Goal: Information Seeking & Learning: Compare options

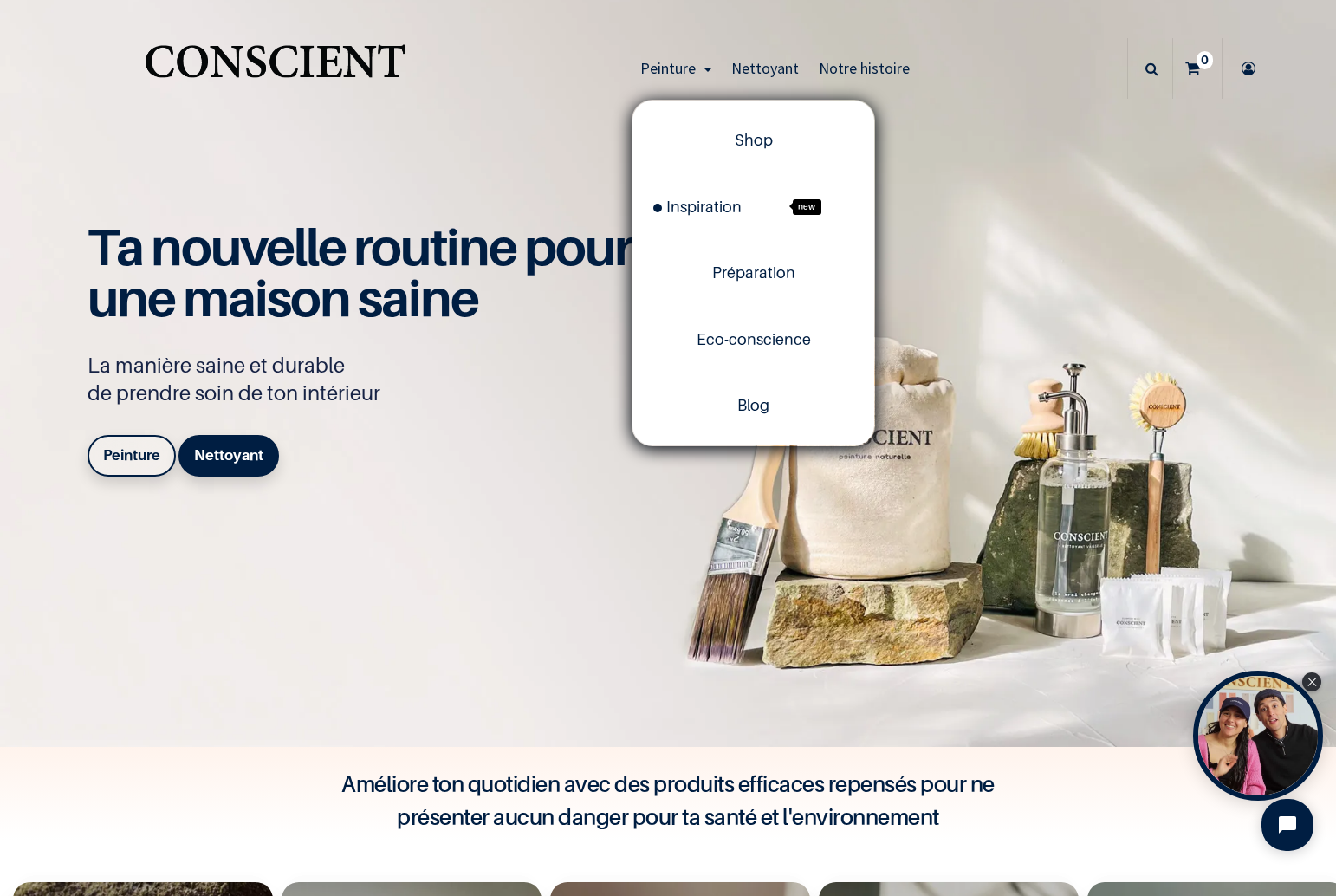
click at [672, 65] on span "Peinture" at bounding box center [668, 68] width 56 height 20
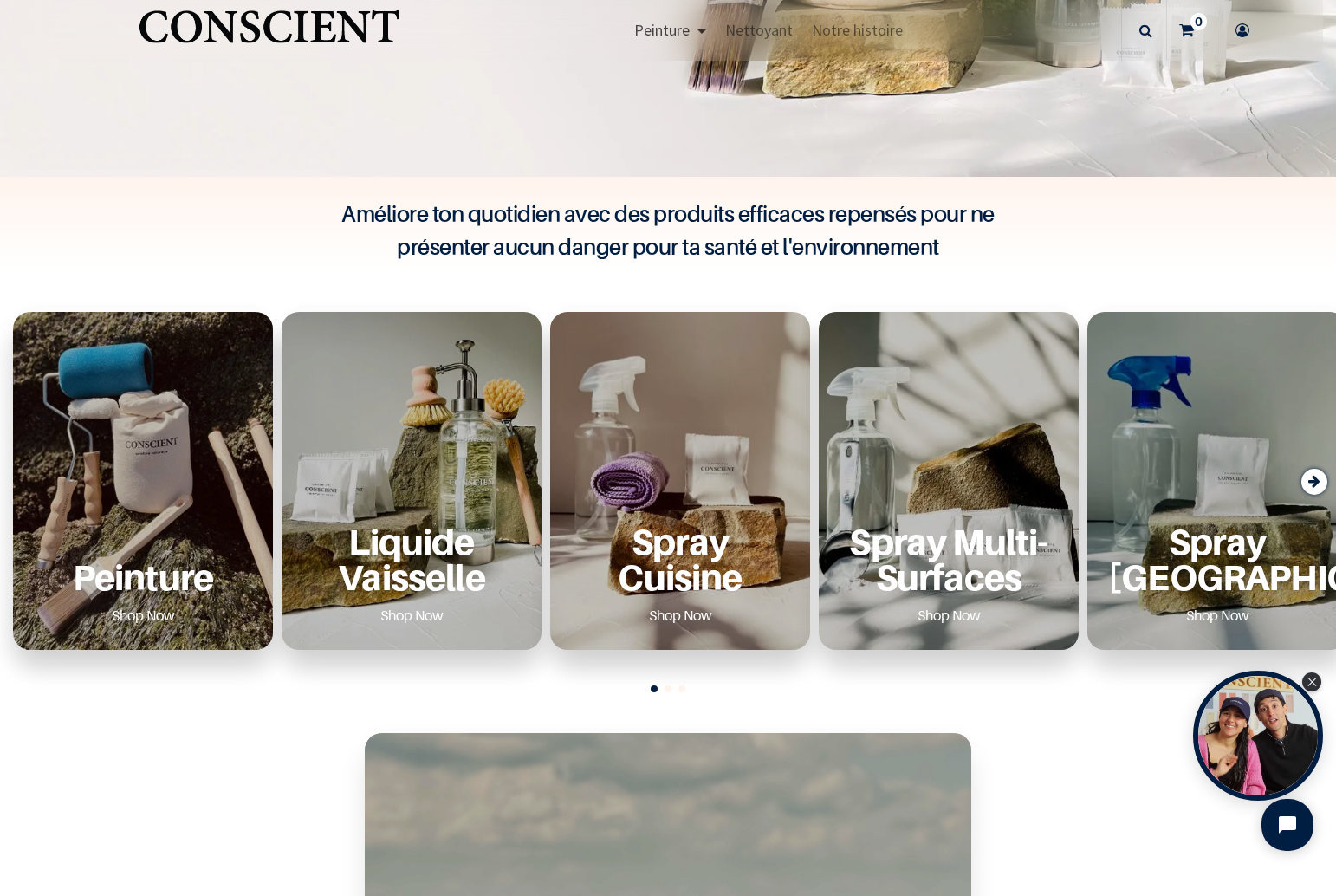
scroll to position [573, 0]
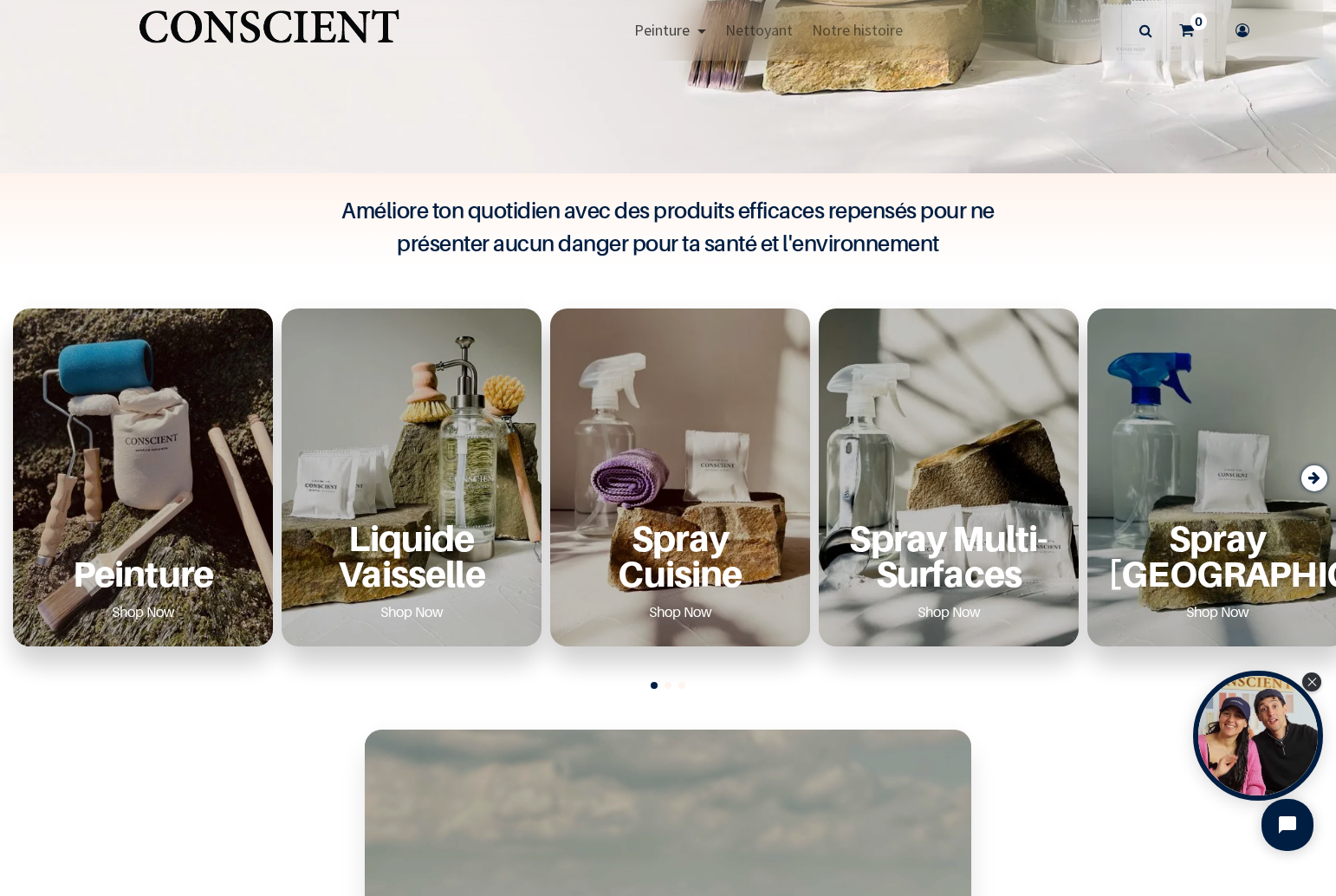
click at [102, 441] on div "Peinture Shop Now" at bounding box center [143, 478] width 260 height 338
click at [148, 614] on link "Shop Now" at bounding box center [143, 612] width 105 height 28
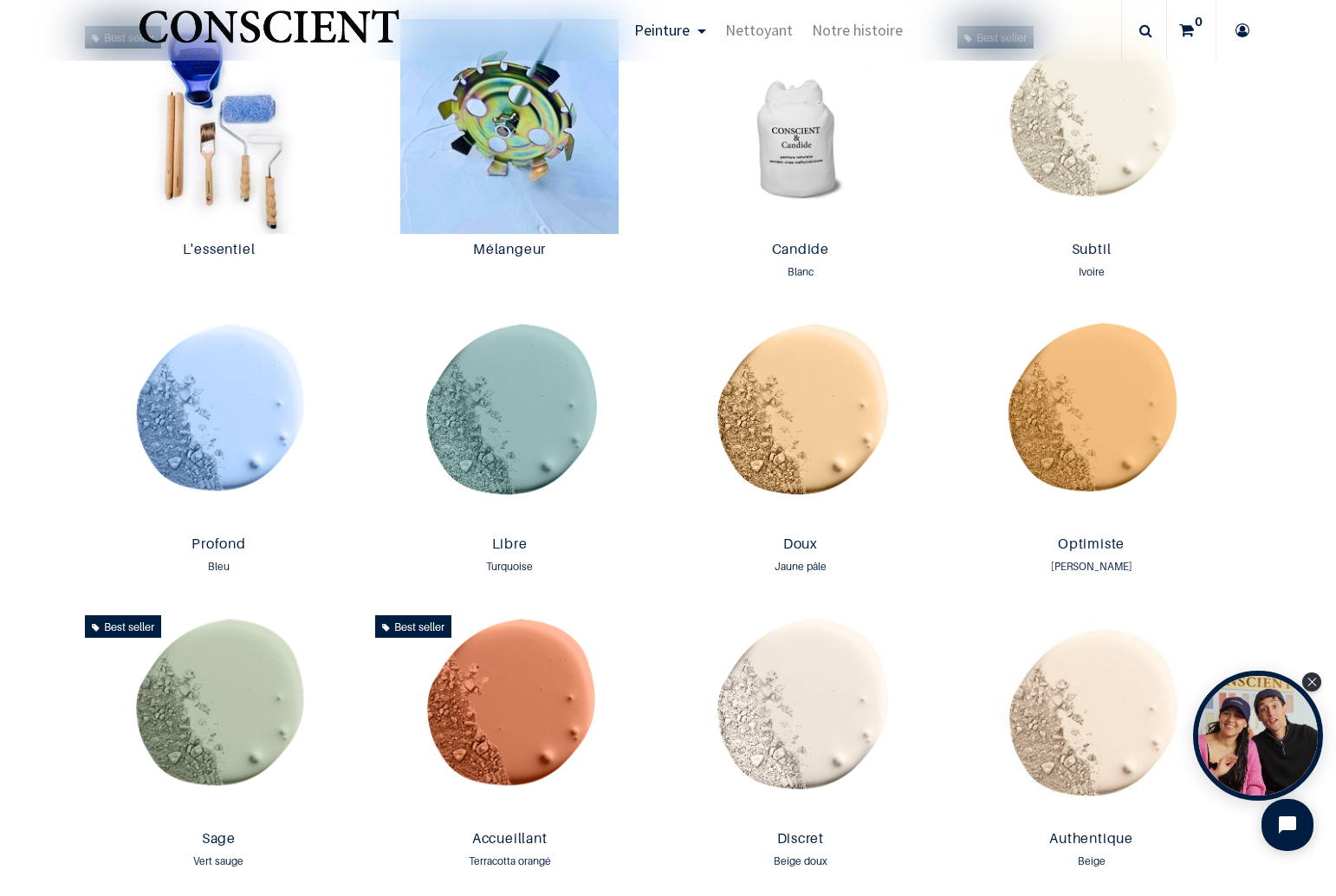
scroll to position [1171, 0]
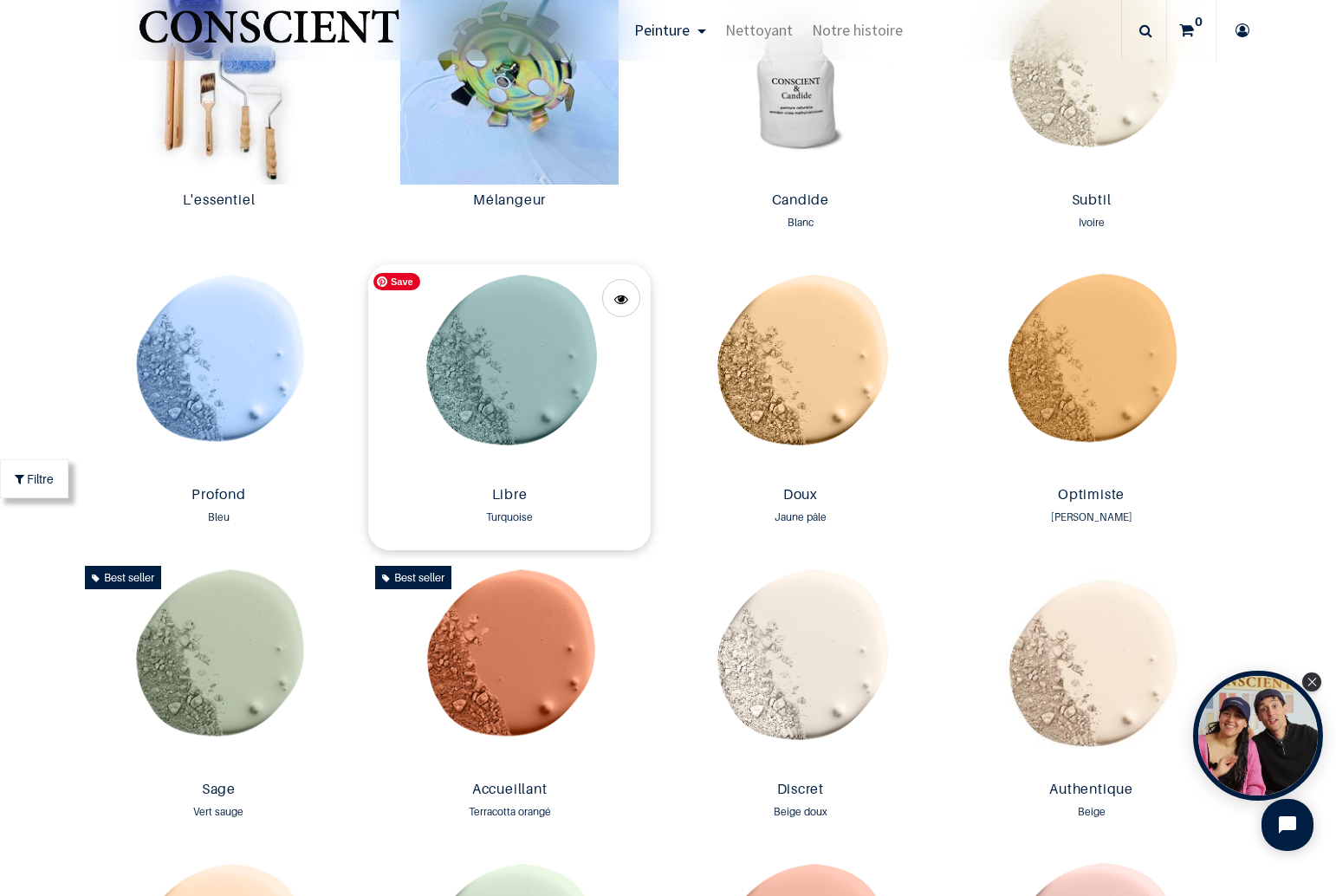
click at [519, 353] on img at bounding box center [510, 372] width 283 height 215
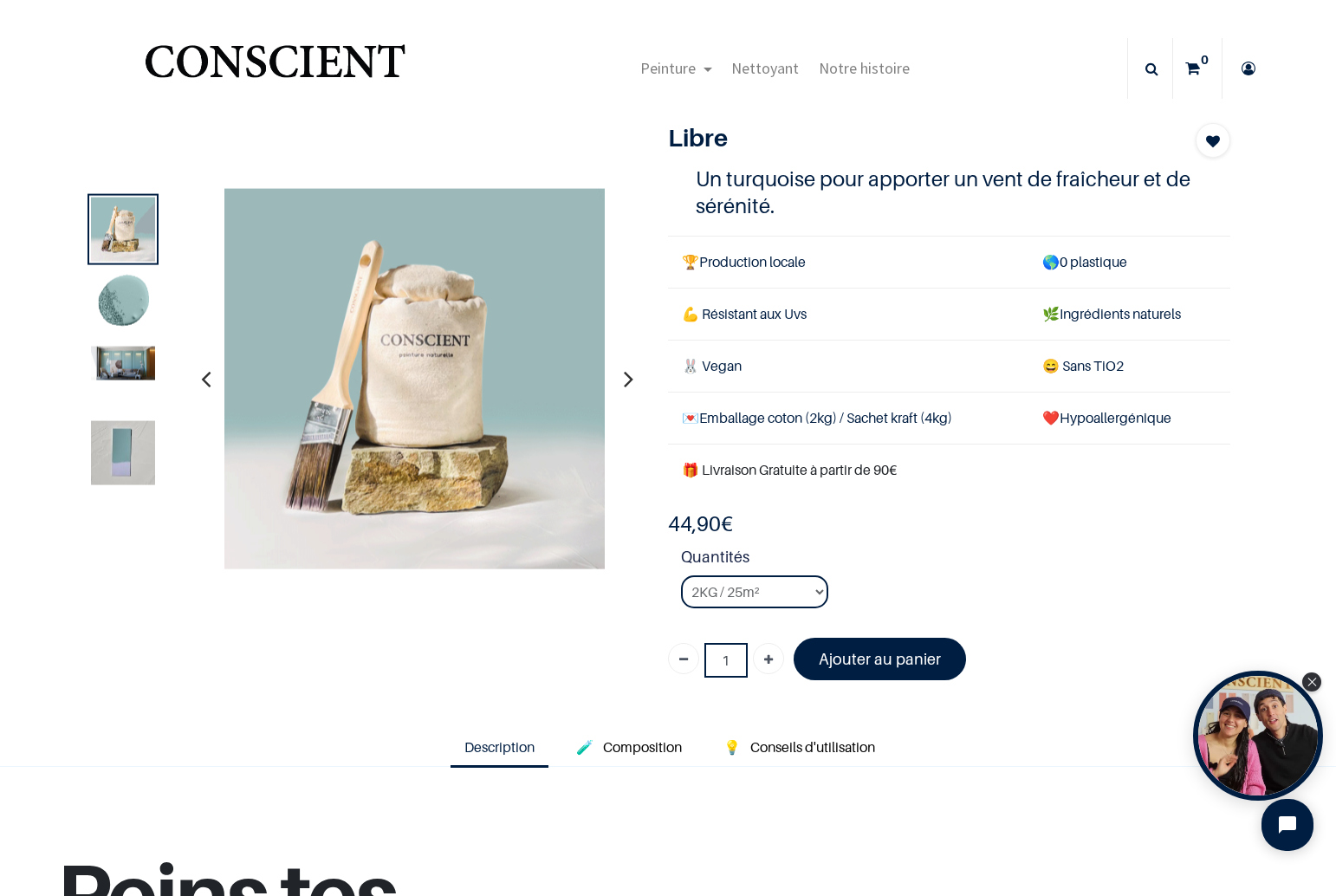
click at [141, 348] on img at bounding box center [123, 363] width 64 height 34
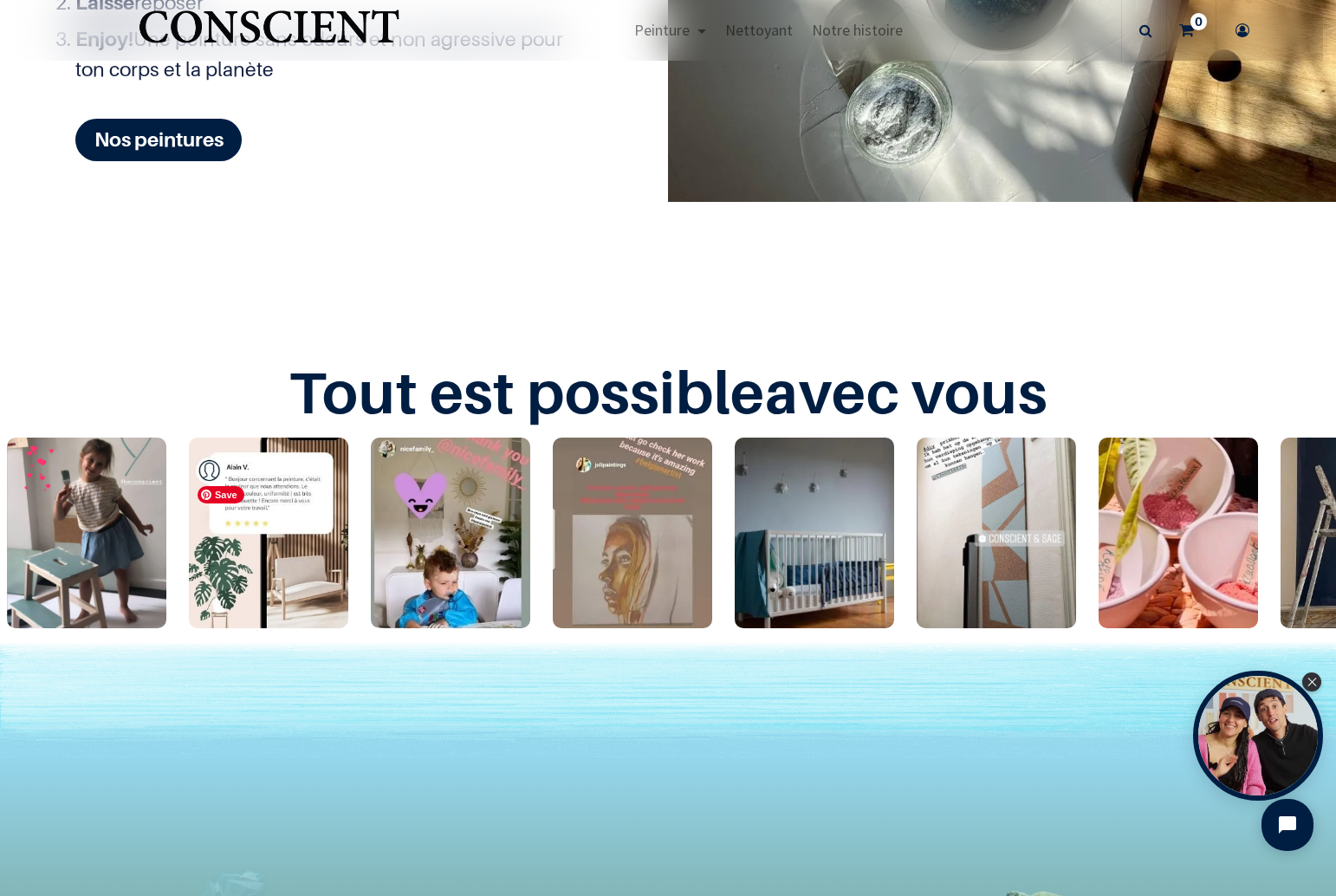
scroll to position [2555, 0]
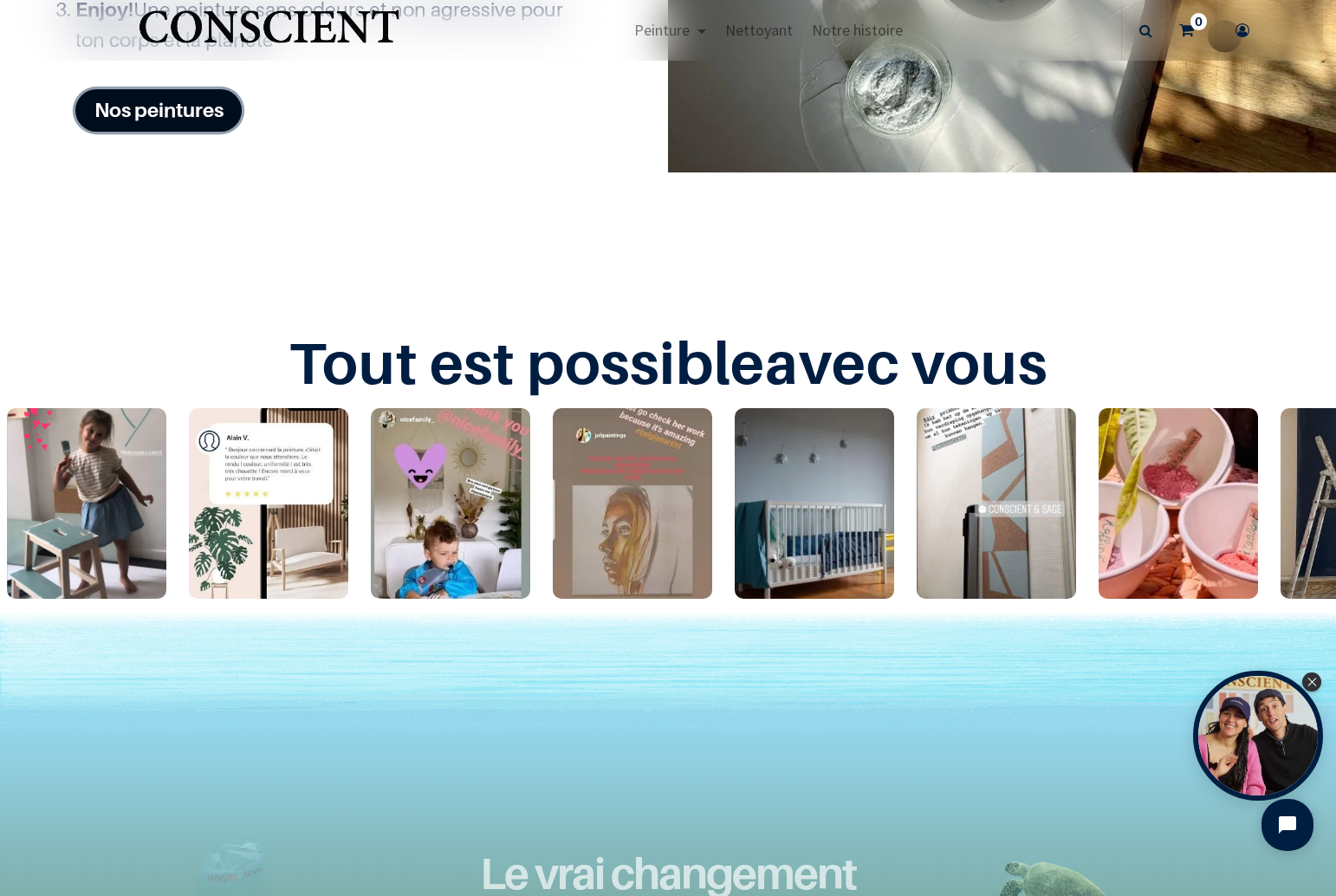
click at [162, 108] on link "Nos peintures" at bounding box center [159, 110] width 167 height 43
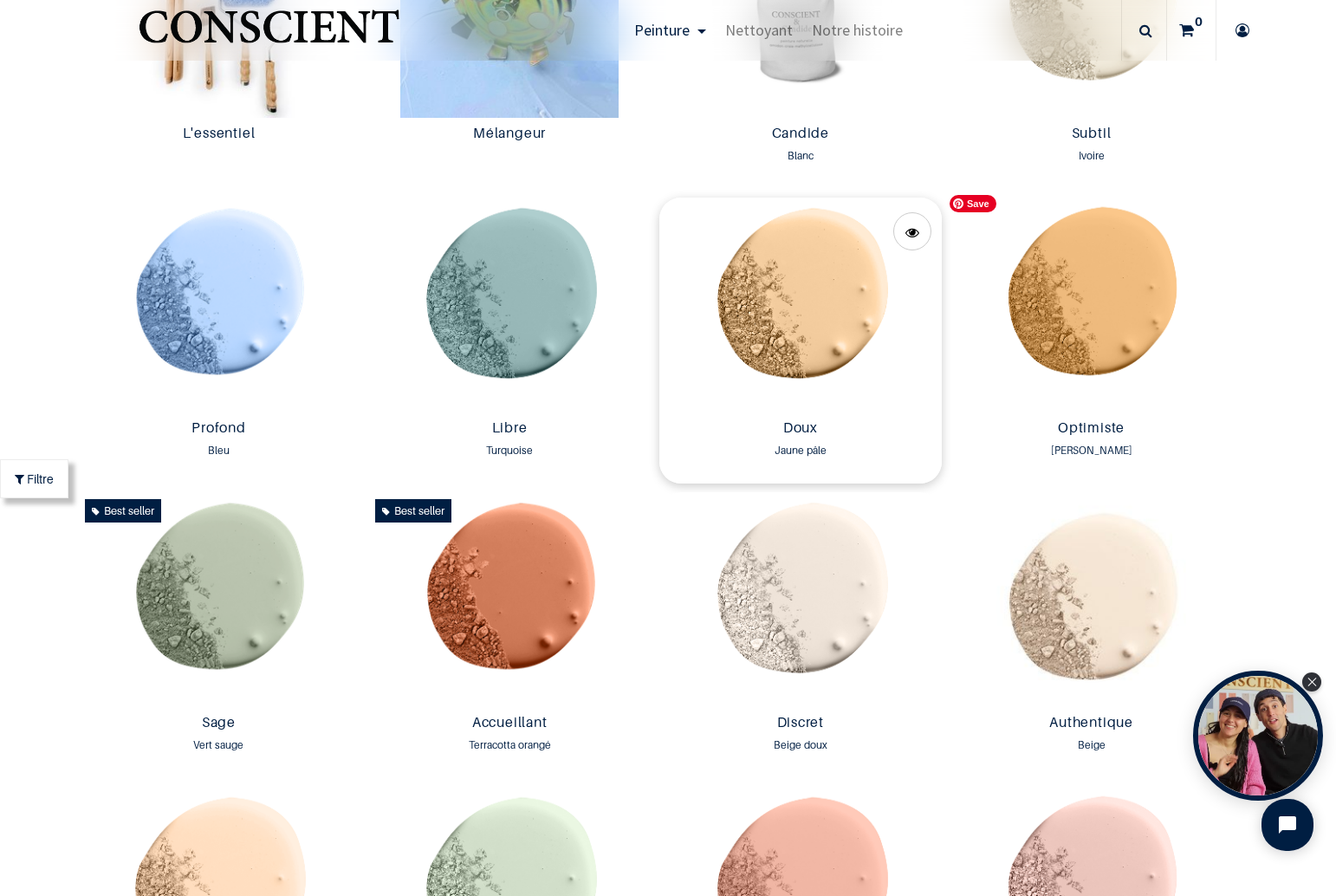
scroll to position [1222, 0]
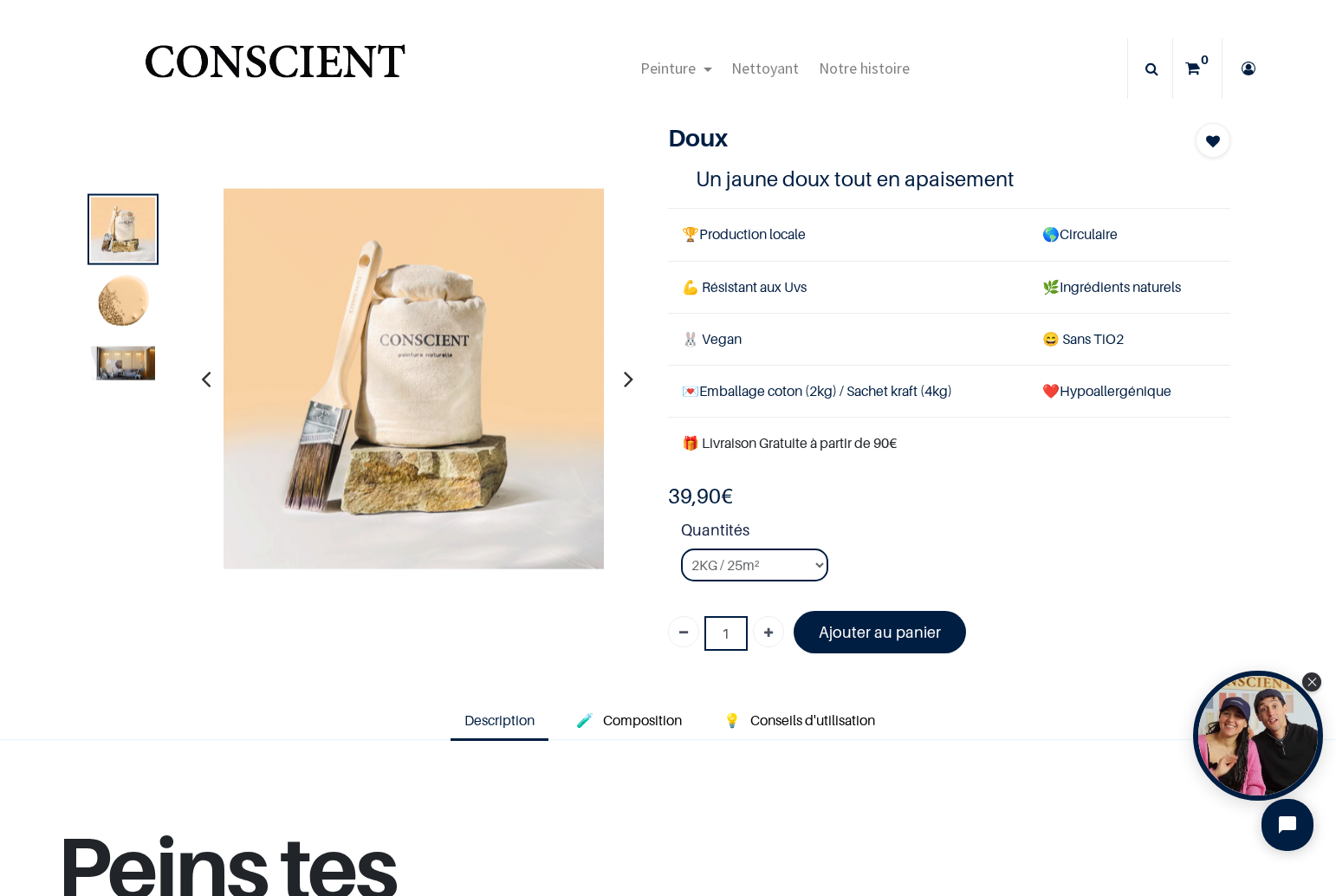
click at [102, 363] on img at bounding box center [123, 363] width 64 height 34
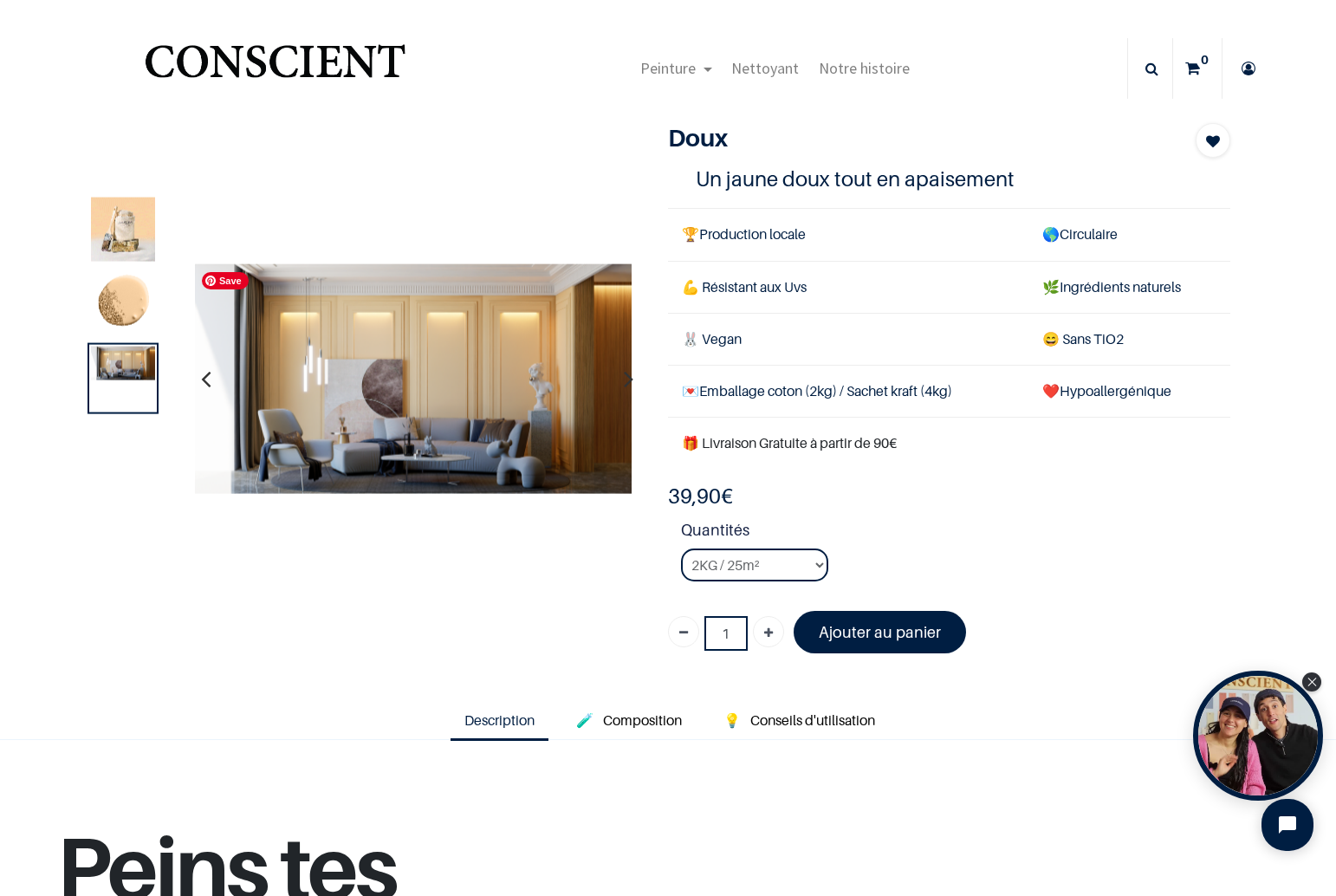
click at [132, 236] on img at bounding box center [123, 229] width 64 height 64
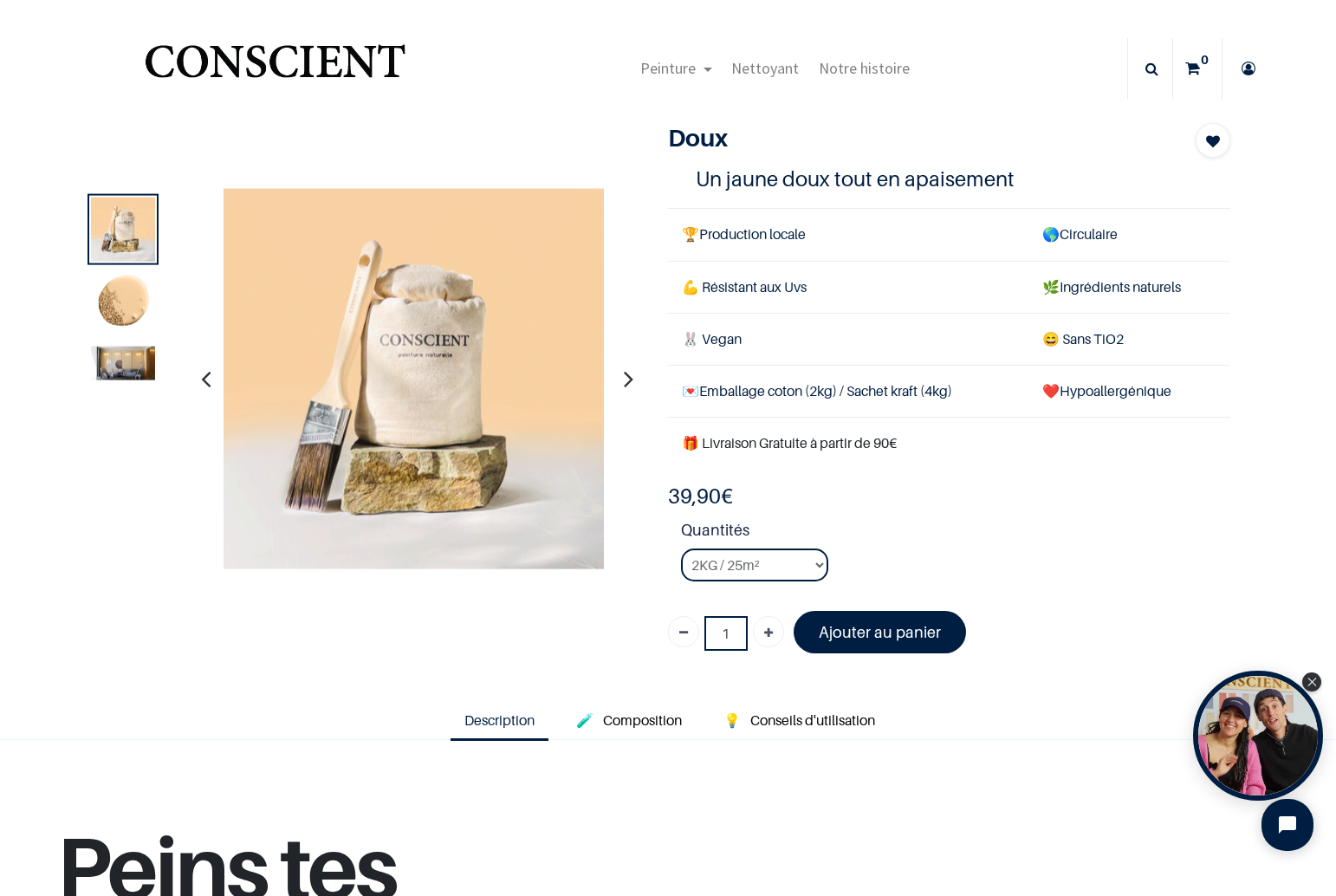
click at [117, 303] on img at bounding box center [123, 304] width 64 height 64
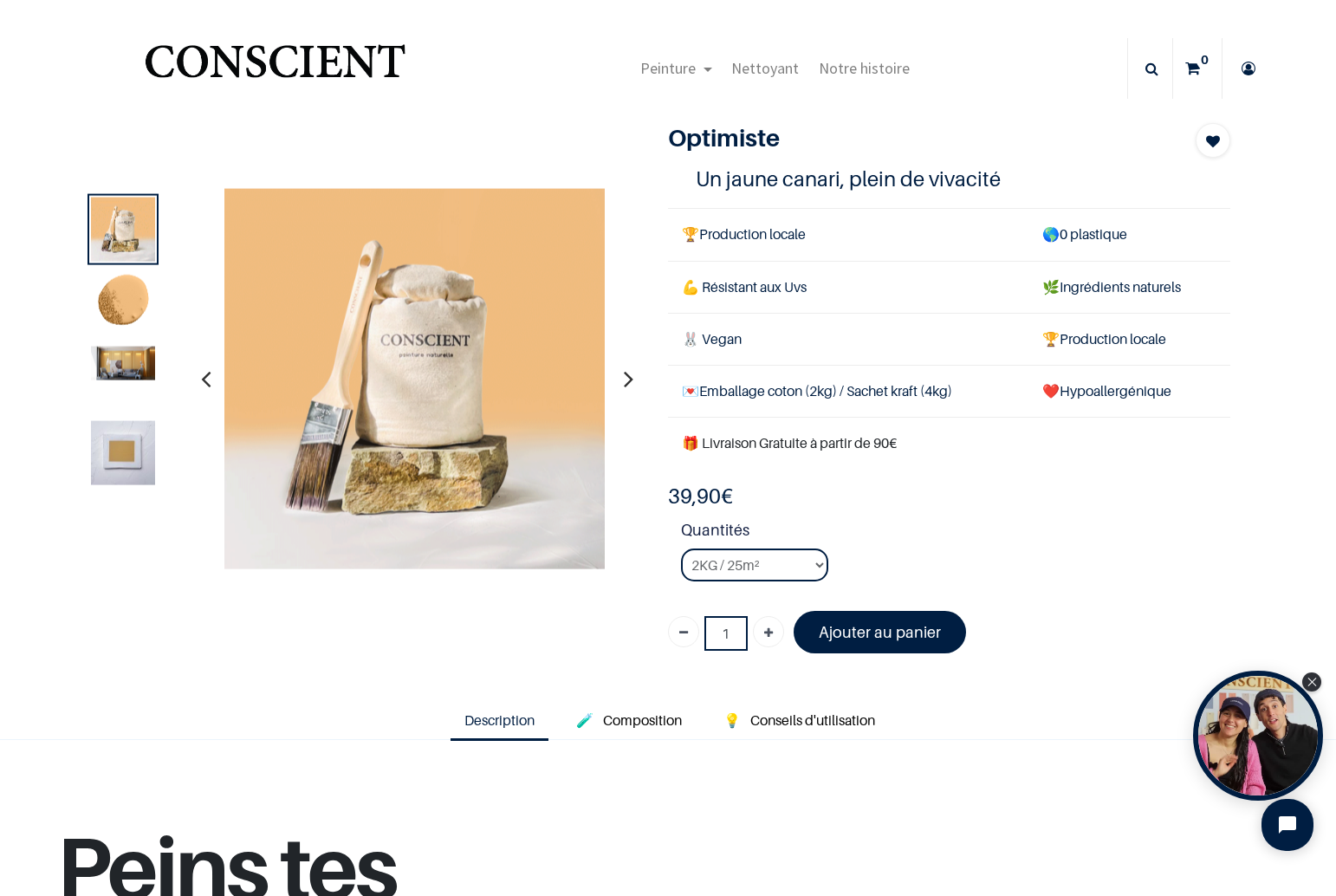
click at [97, 380] on div at bounding box center [123, 378] width 71 height 71
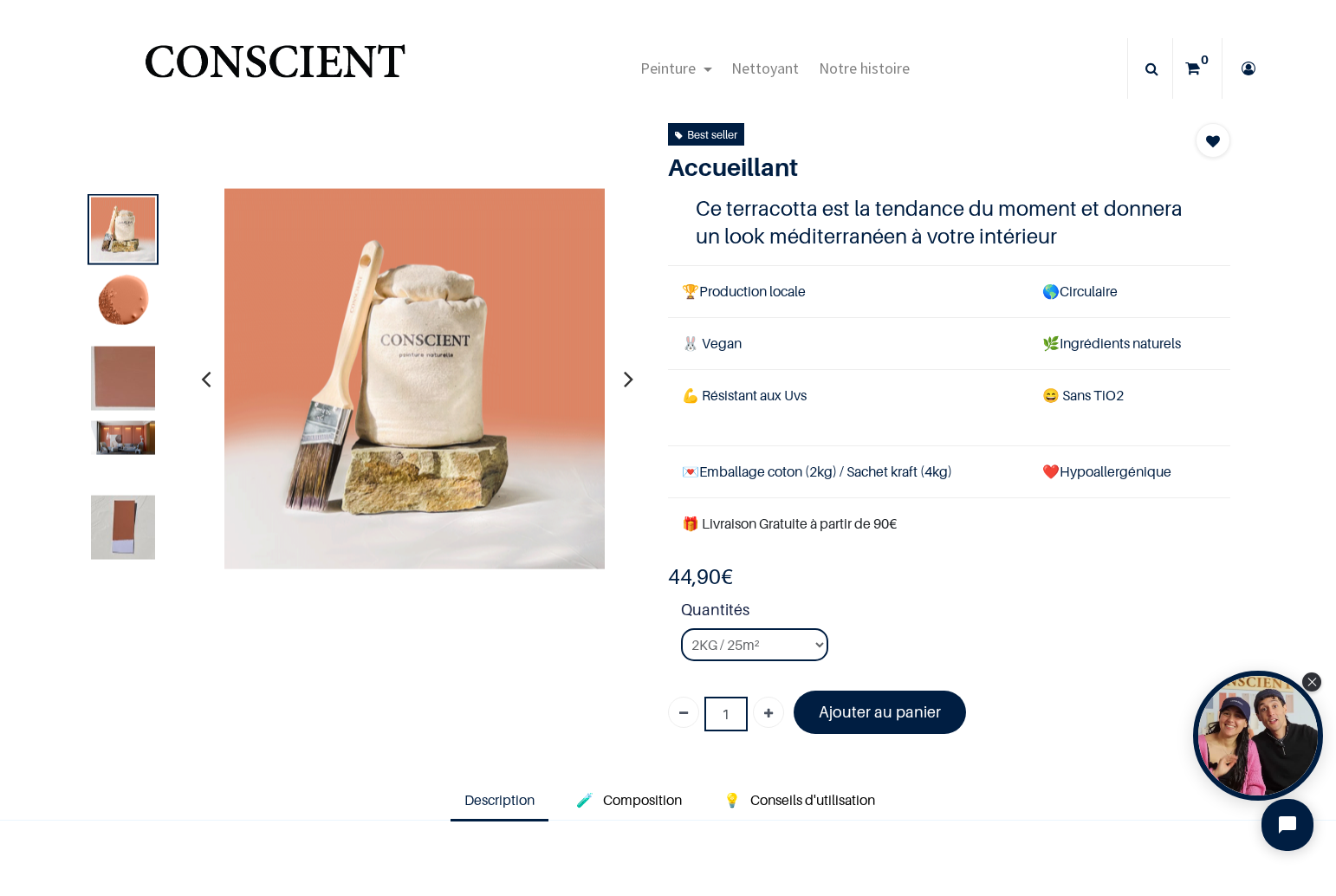
click at [118, 445] on img at bounding box center [123, 436] width 64 height 34
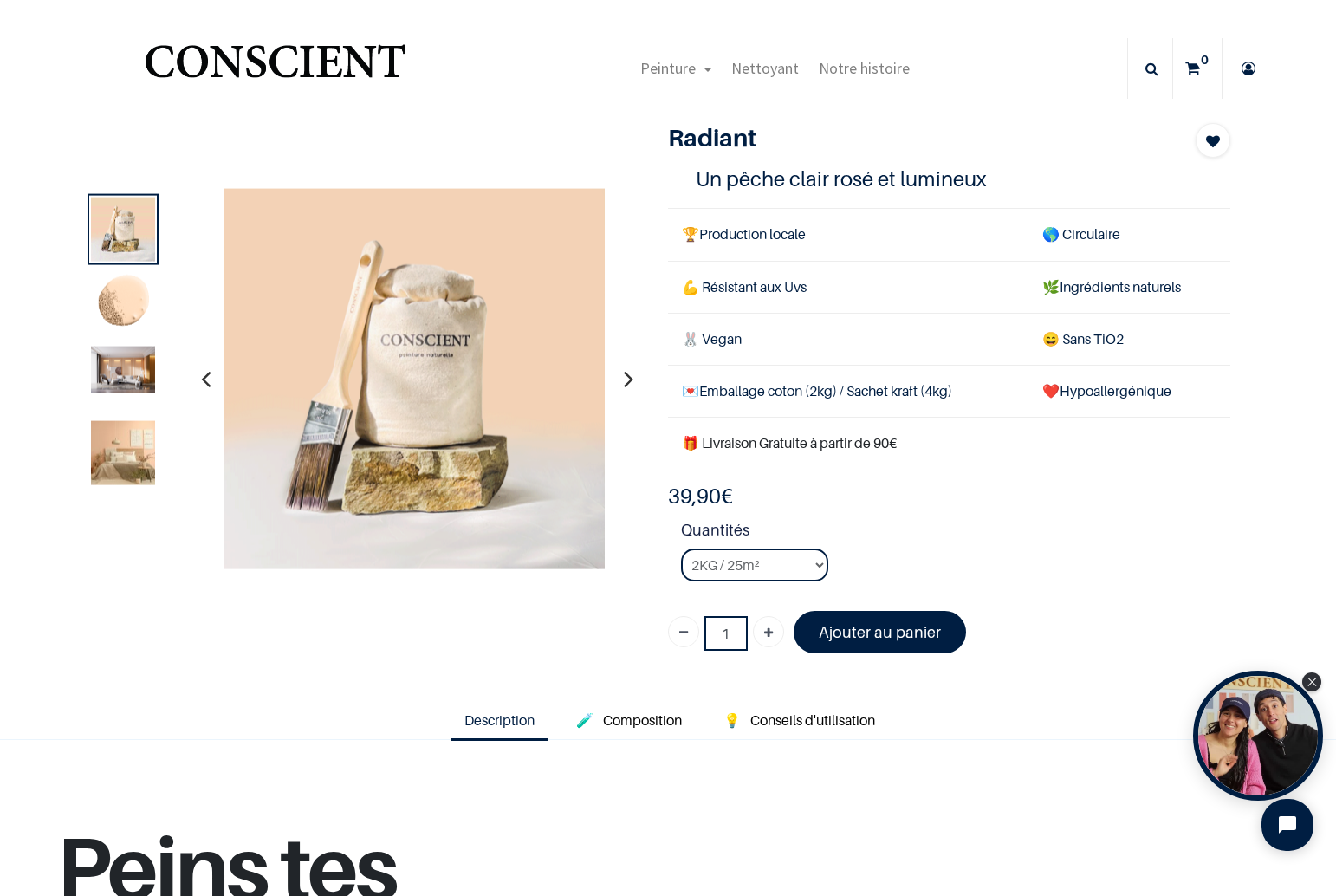
click at [122, 363] on img at bounding box center [123, 370] width 64 height 47
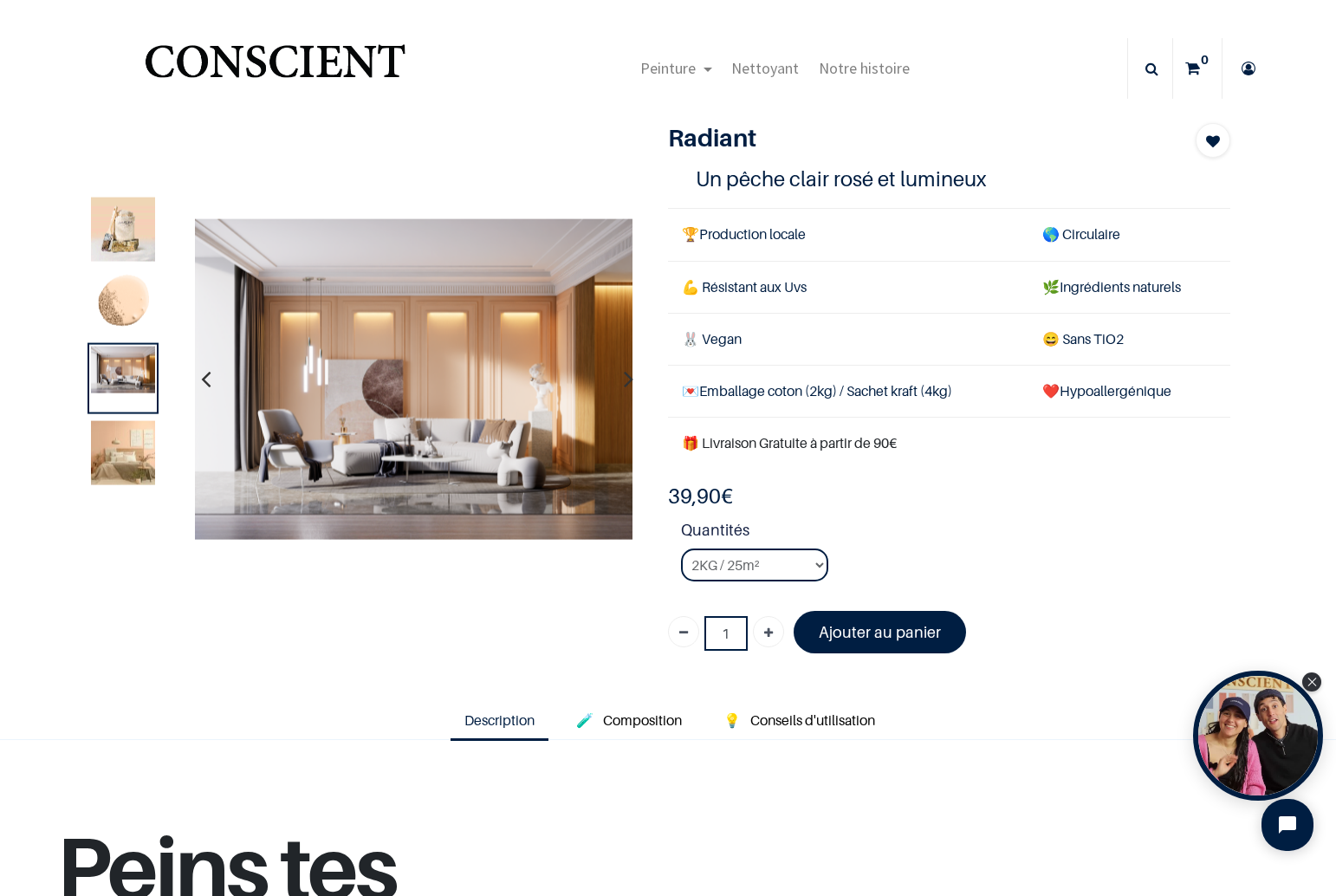
click at [129, 450] on img at bounding box center [123, 452] width 64 height 64
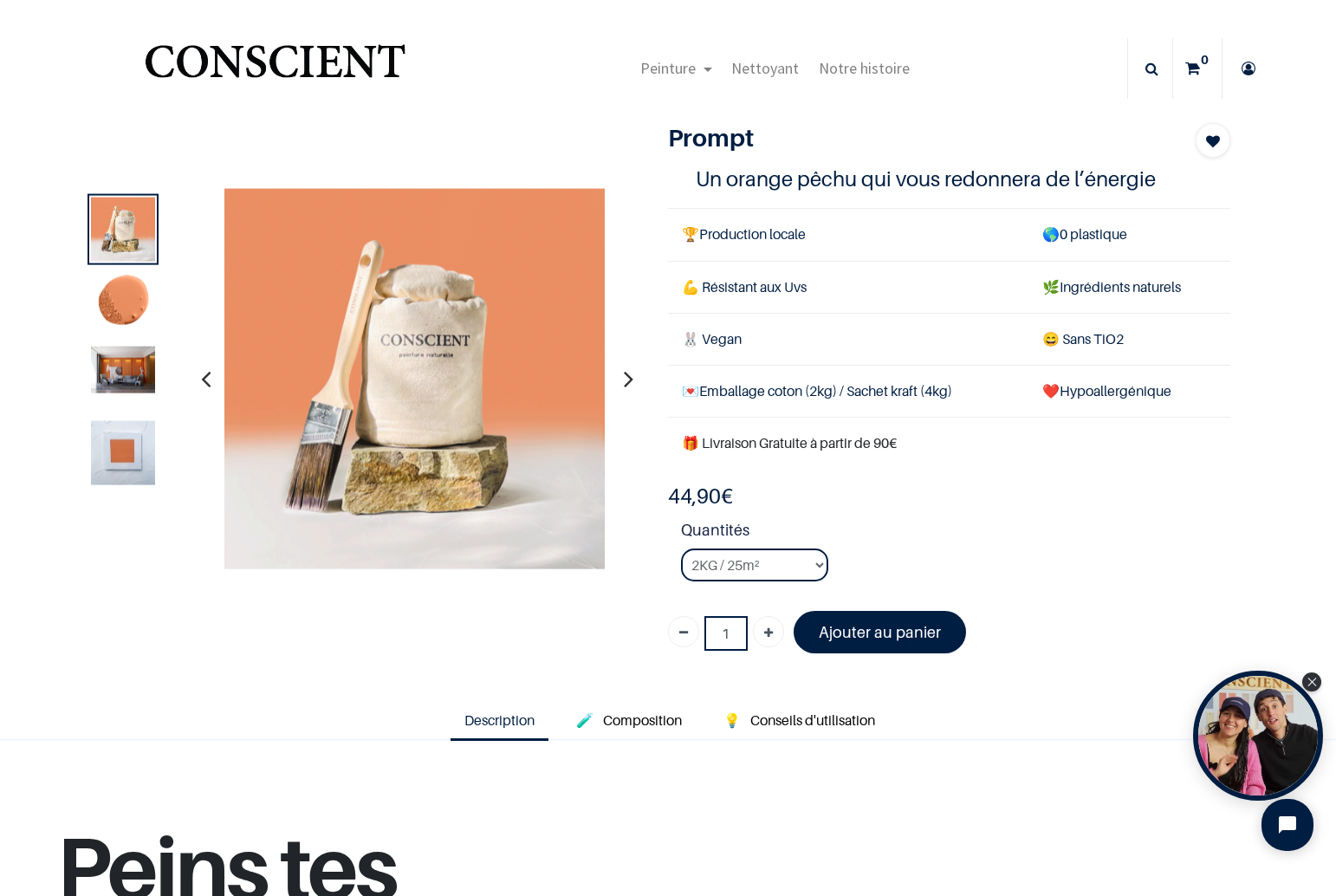
click at [134, 368] on img at bounding box center [123, 370] width 64 height 47
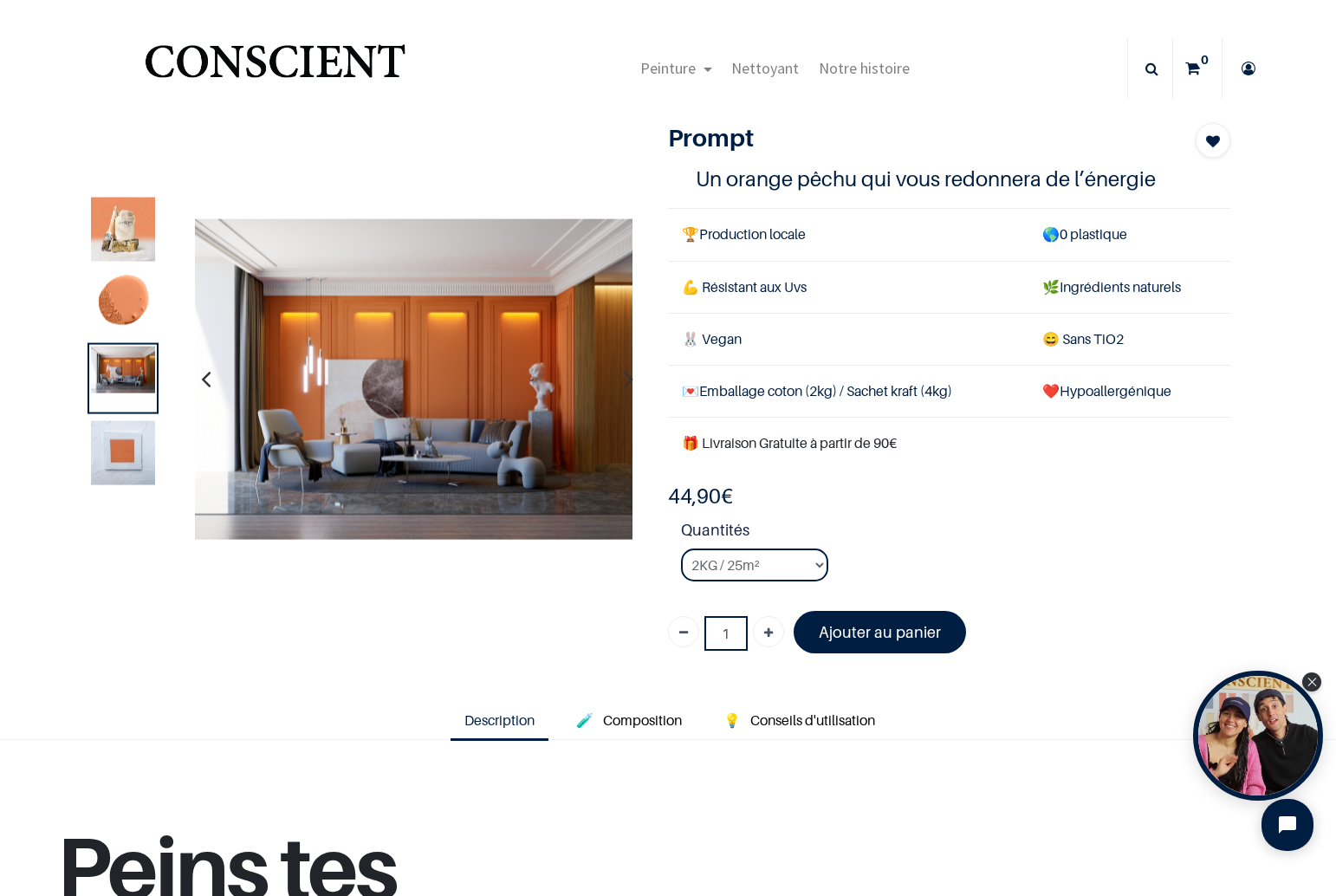
click at [116, 302] on img at bounding box center [123, 304] width 64 height 64
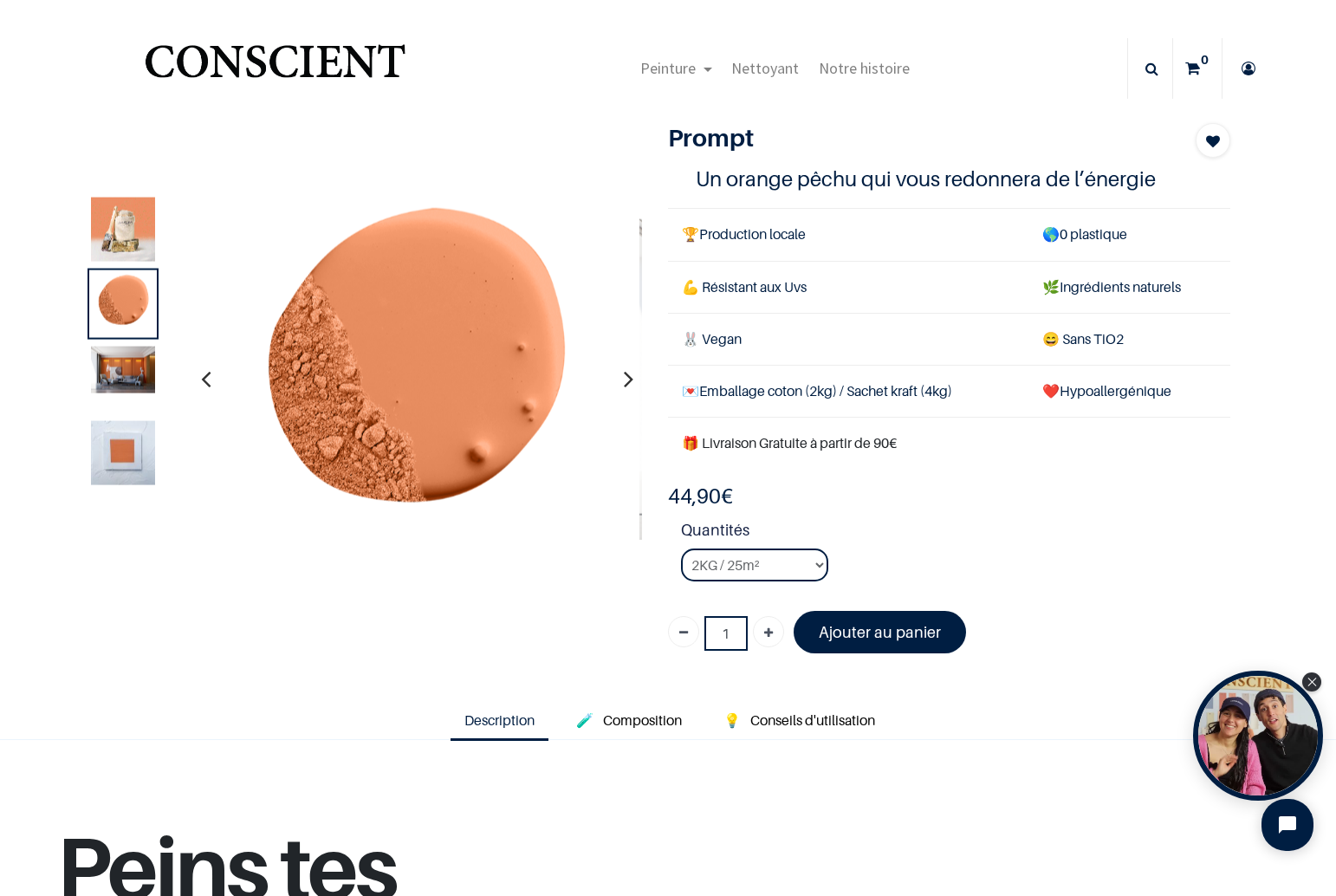
click at [123, 453] on img at bounding box center [123, 452] width 64 height 64
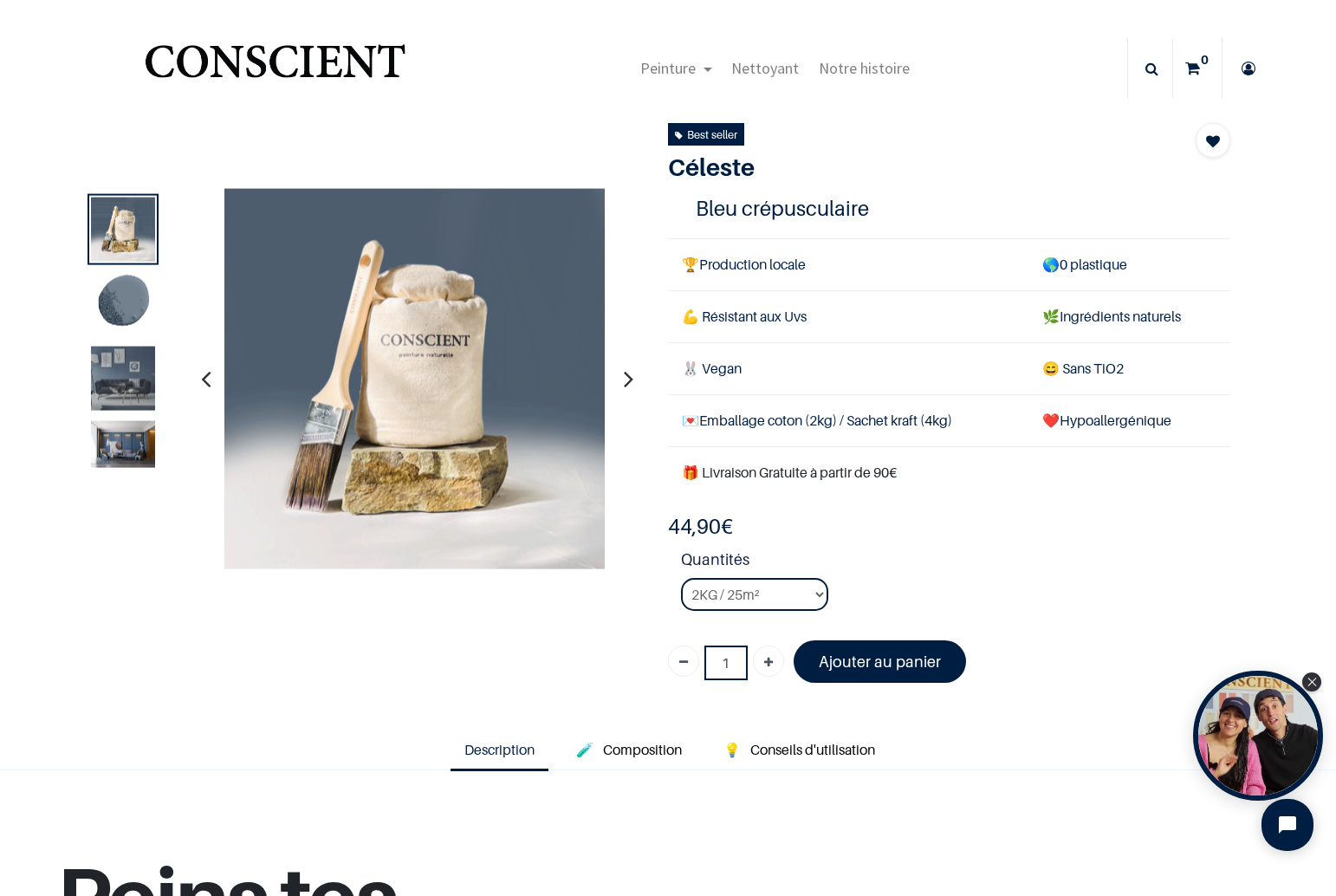
click at [146, 376] on img at bounding box center [123, 378] width 64 height 64
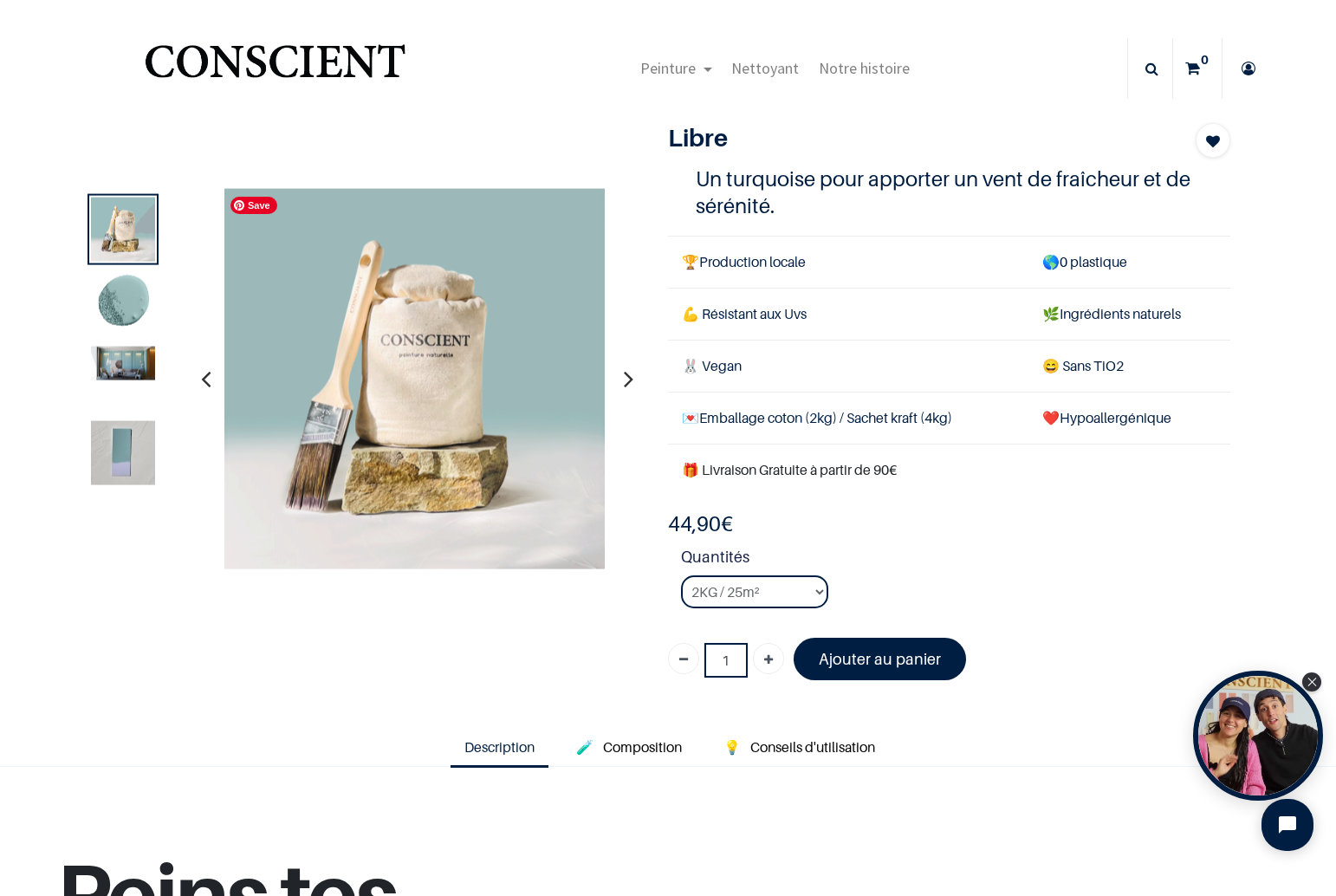
click at [131, 356] on img at bounding box center [123, 363] width 64 height 34
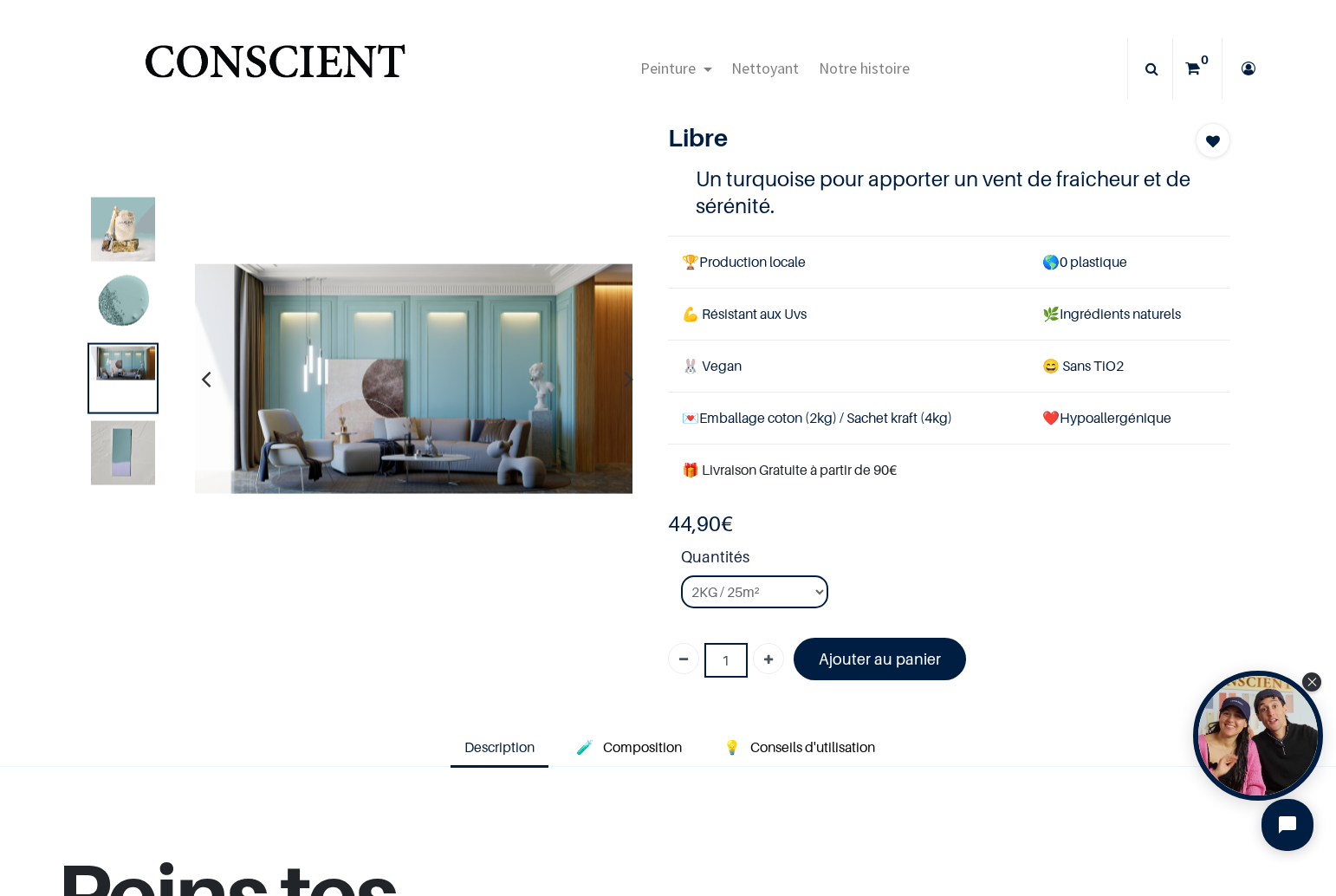
click at [283, 54] on img "Logo of Conscient" at bounding box center [275, 69] width 268 height 69
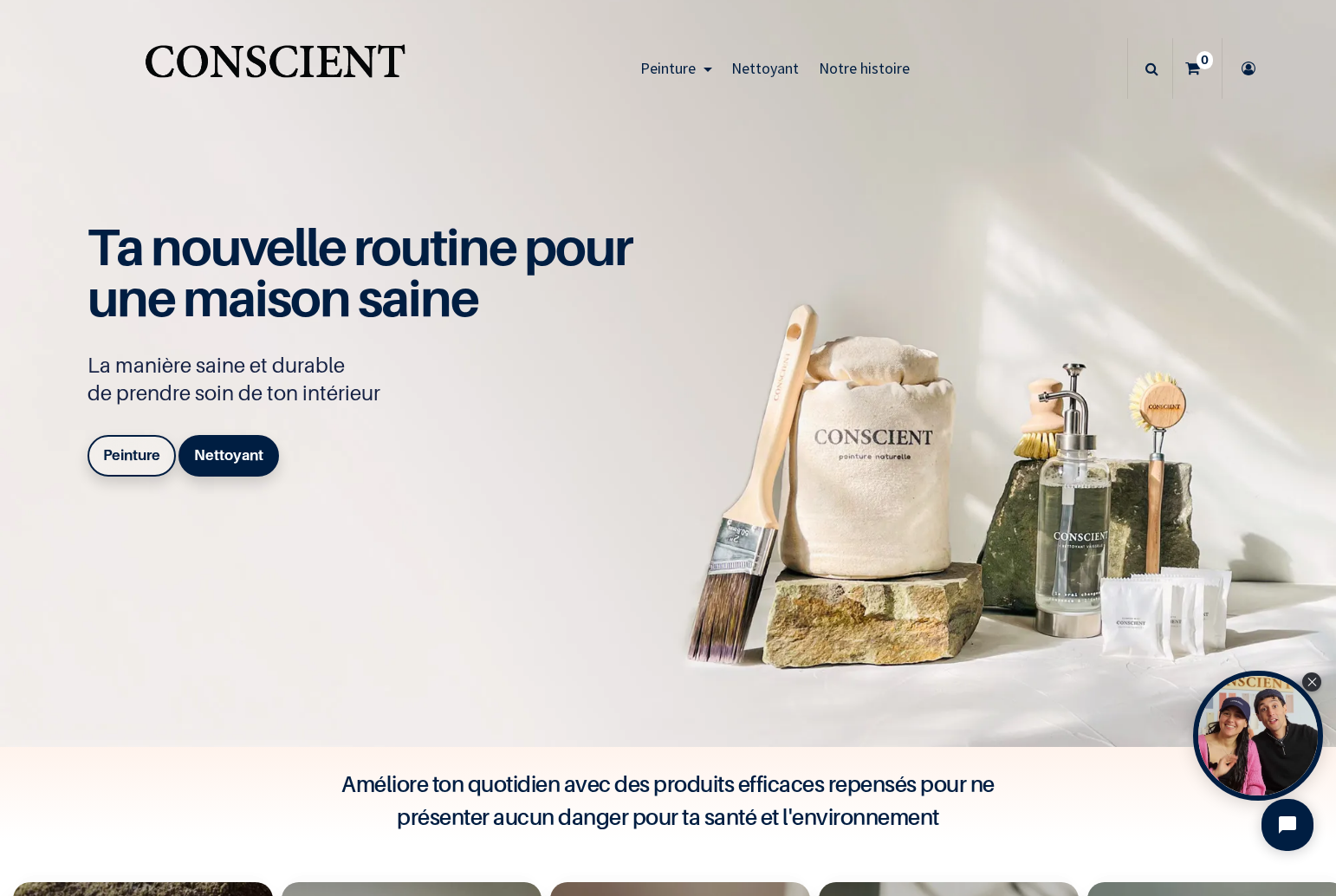
click at [130, 457] on b "Peinture" at bounding box center [132, 455] width 57 height 17
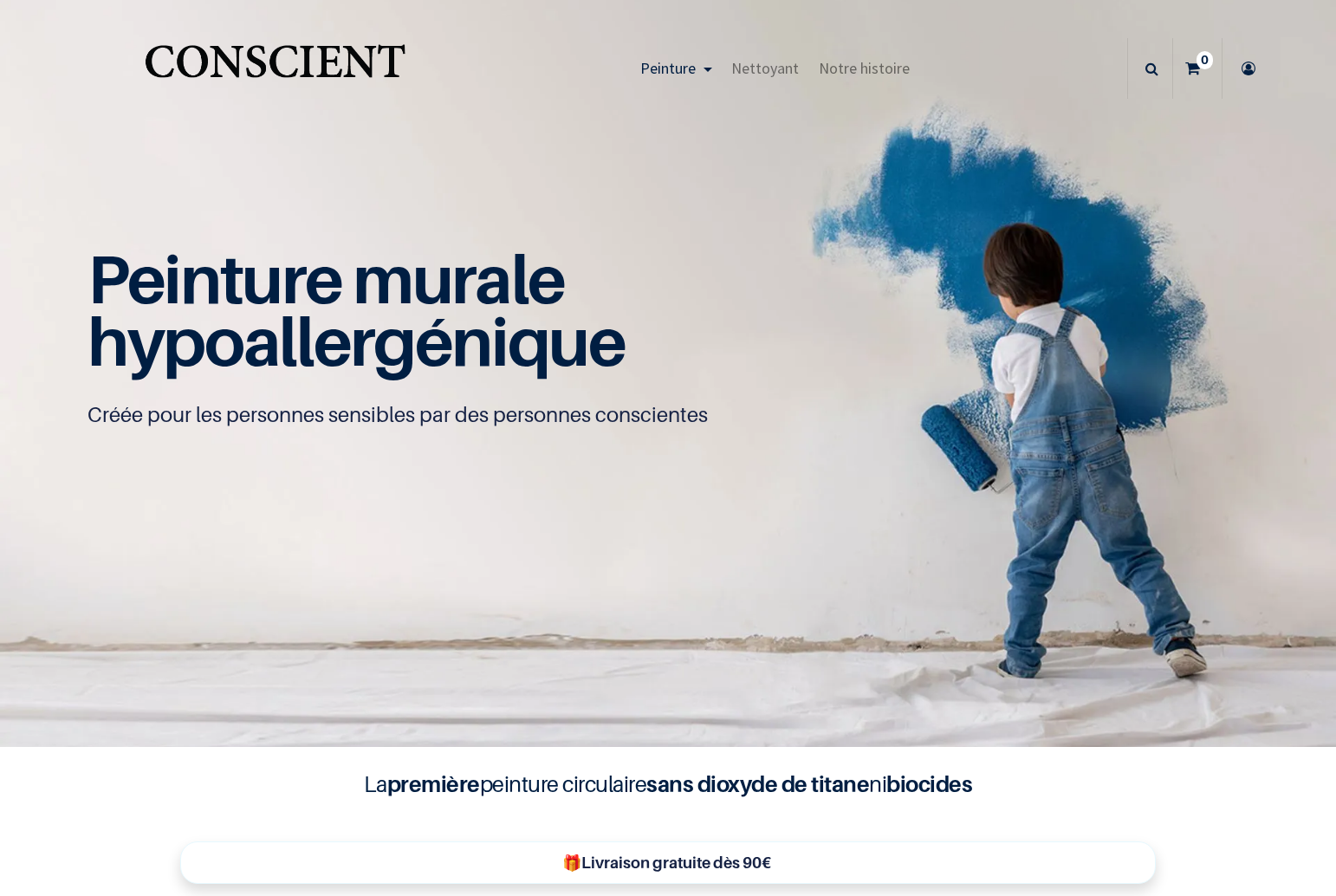
scroll to position [23, 0]
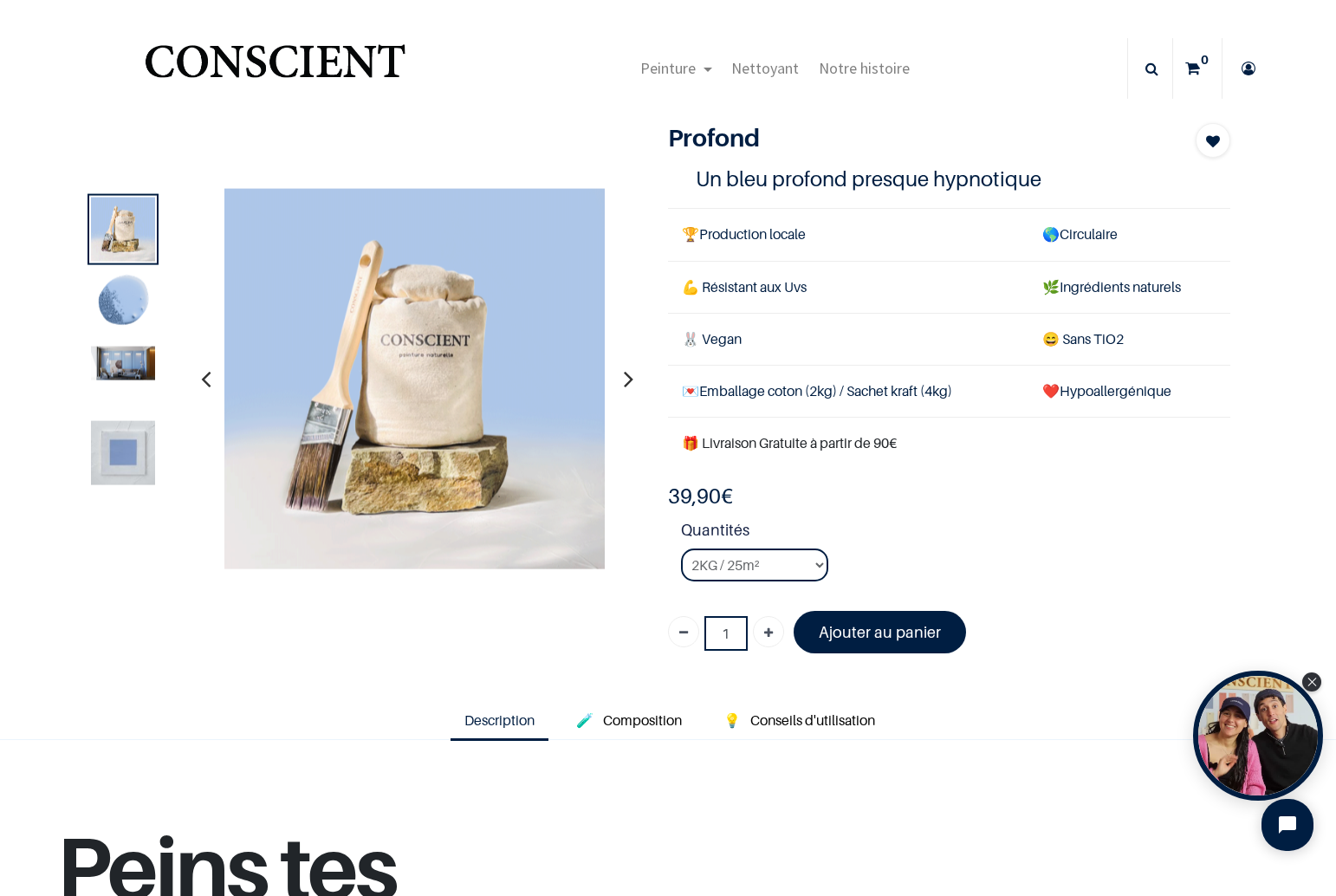
click at [108, 359] on img at bounding box center [123, 363] width 64 height 34
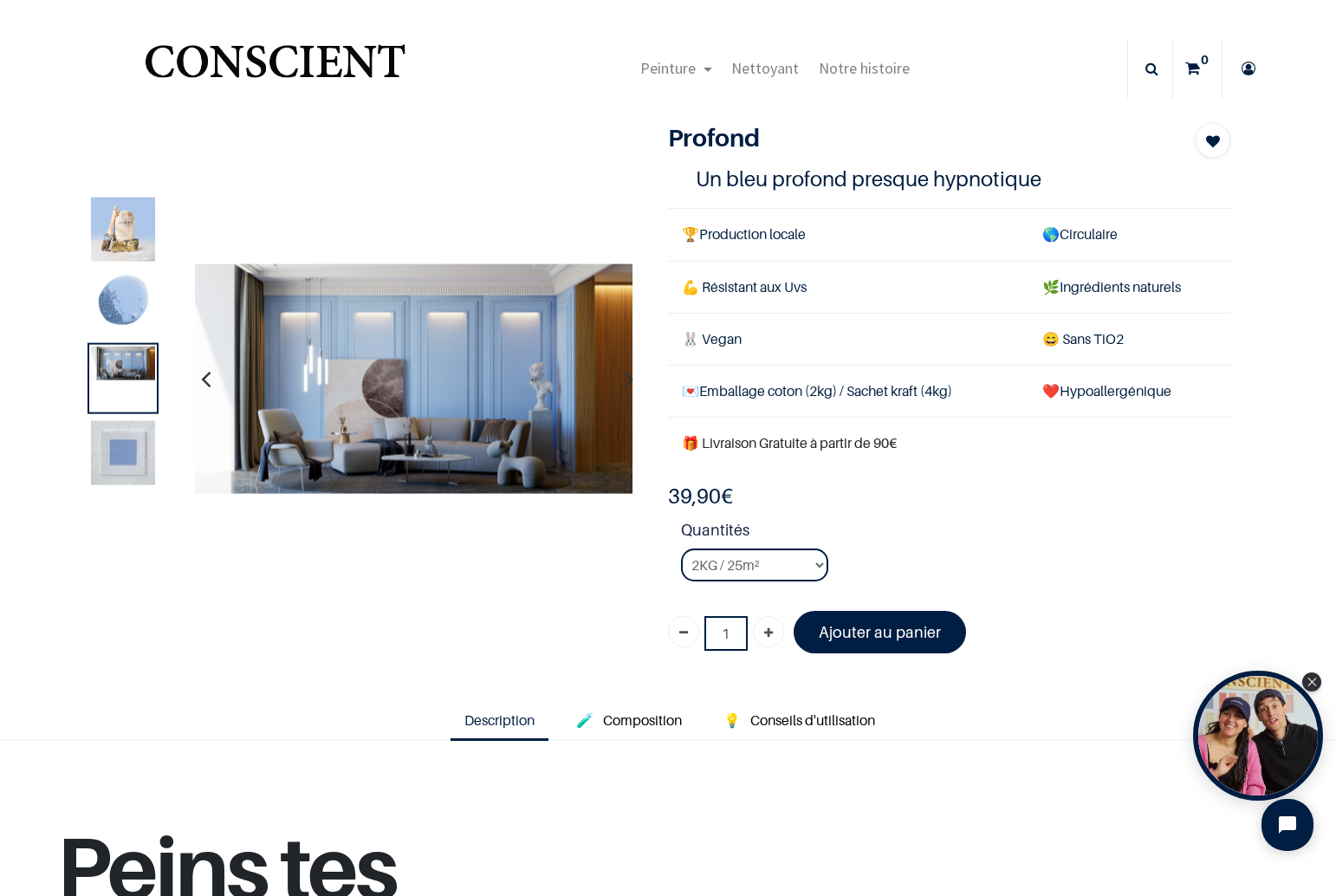
click at [113, 458] on img at bounding box center [123, 452] width 64 height 64
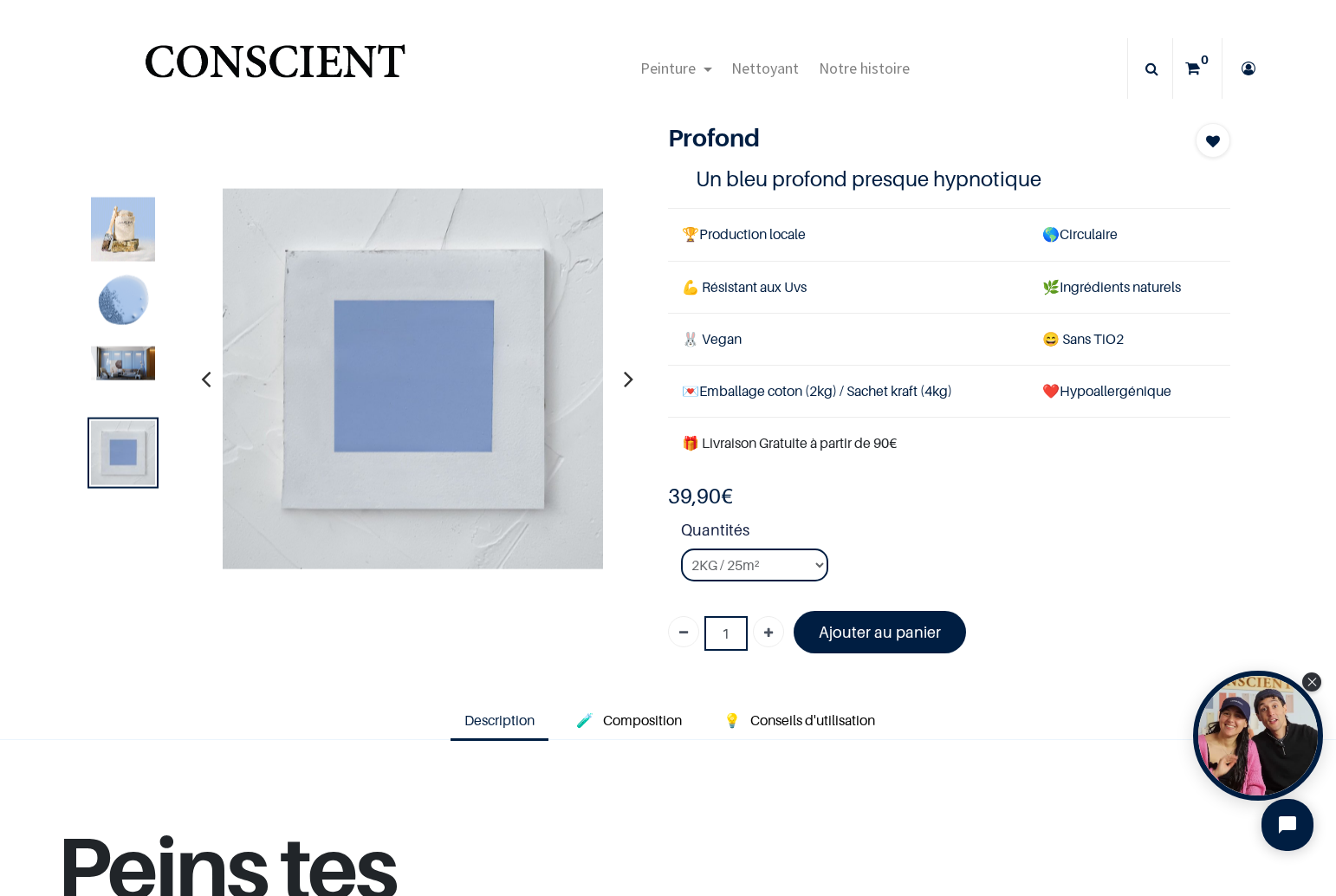
click at [136, 373] on img at bounding box center [123, 363] width 64 height 34
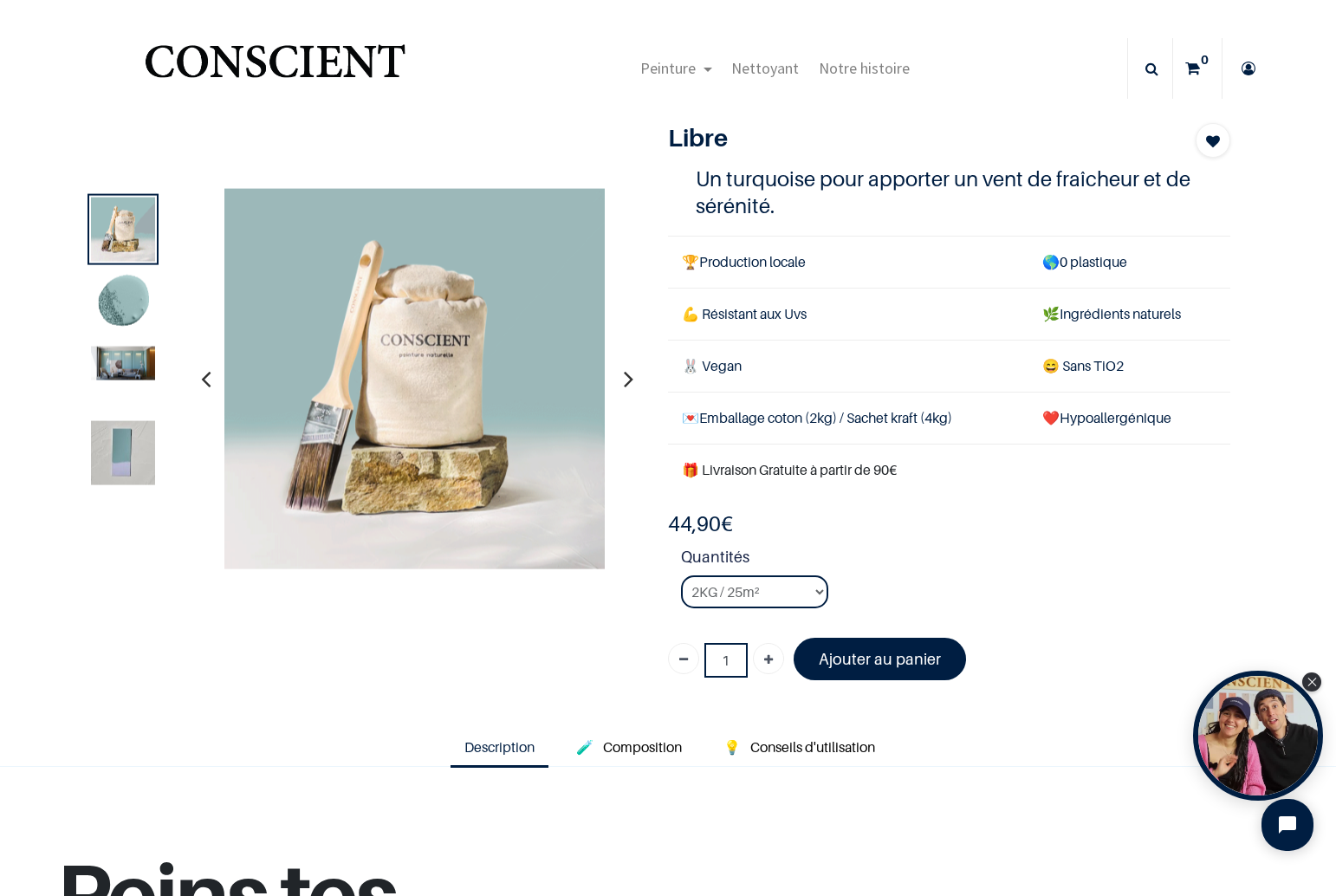
click at [132, 323] on img at bounding box center [123, 304] width 64 height 64
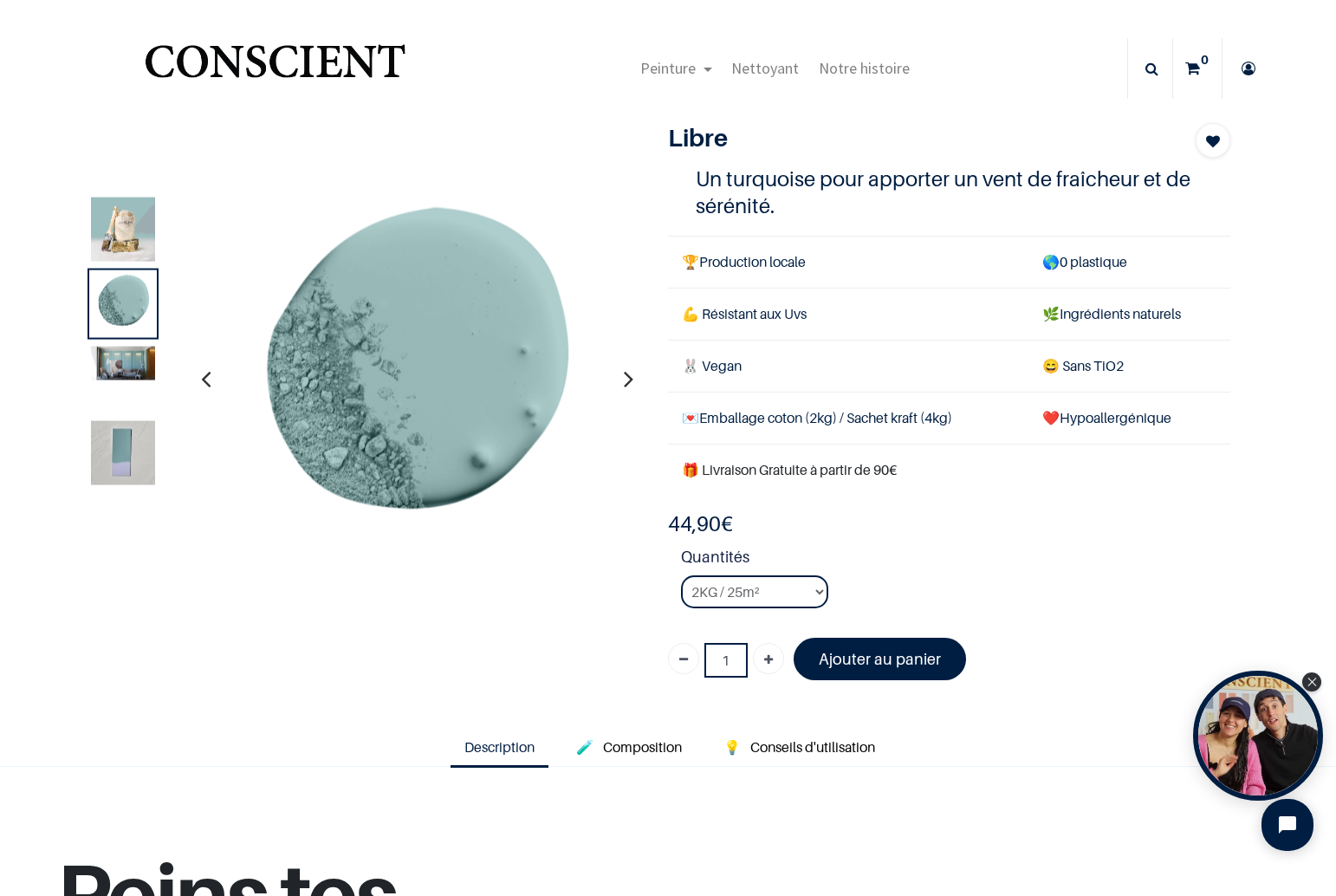
click at [124, 359] on img at bounding box center [123, 363] width 64 height 34
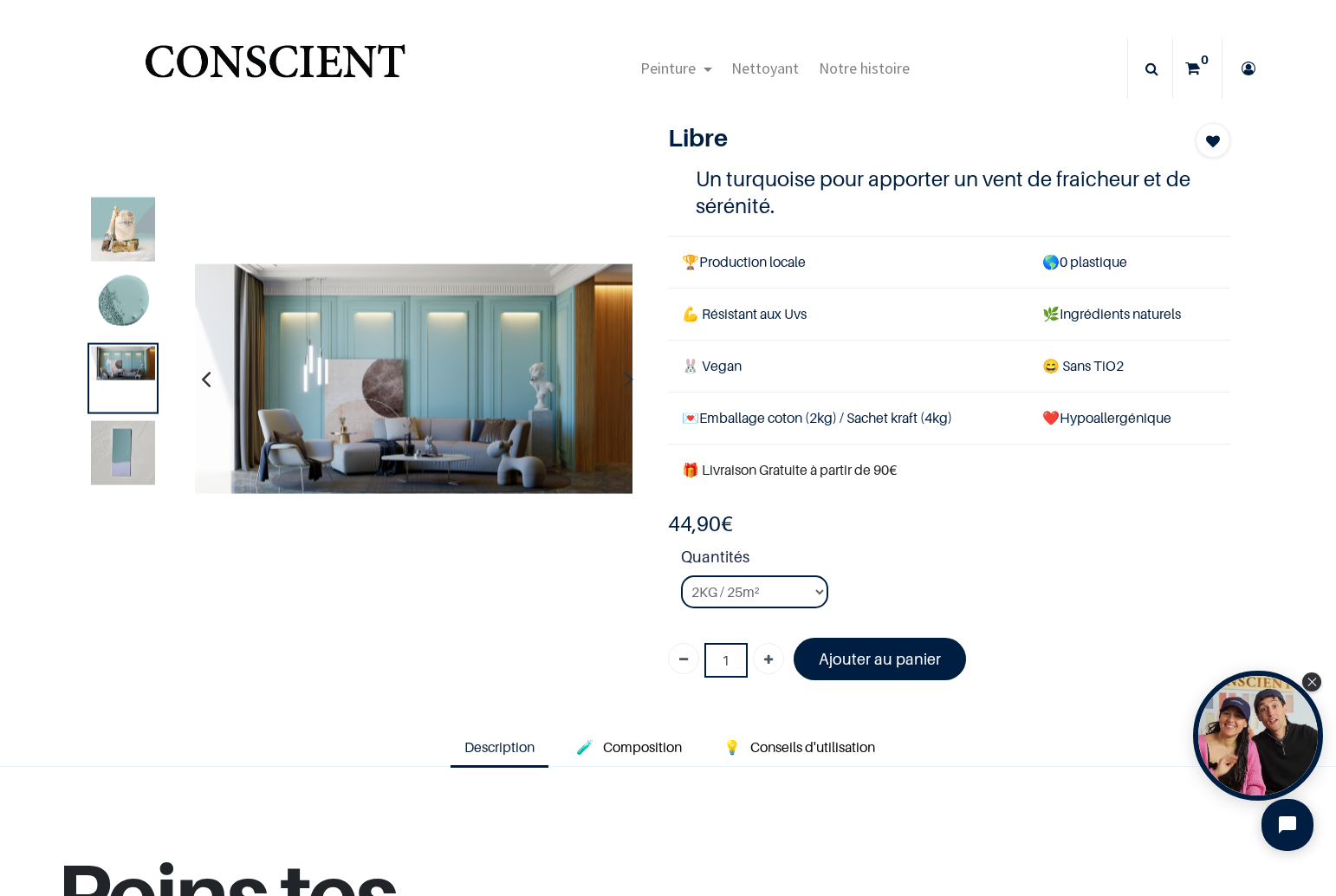
click at [154, 214] on div at bounding box center [123, 229] width 71 height 71
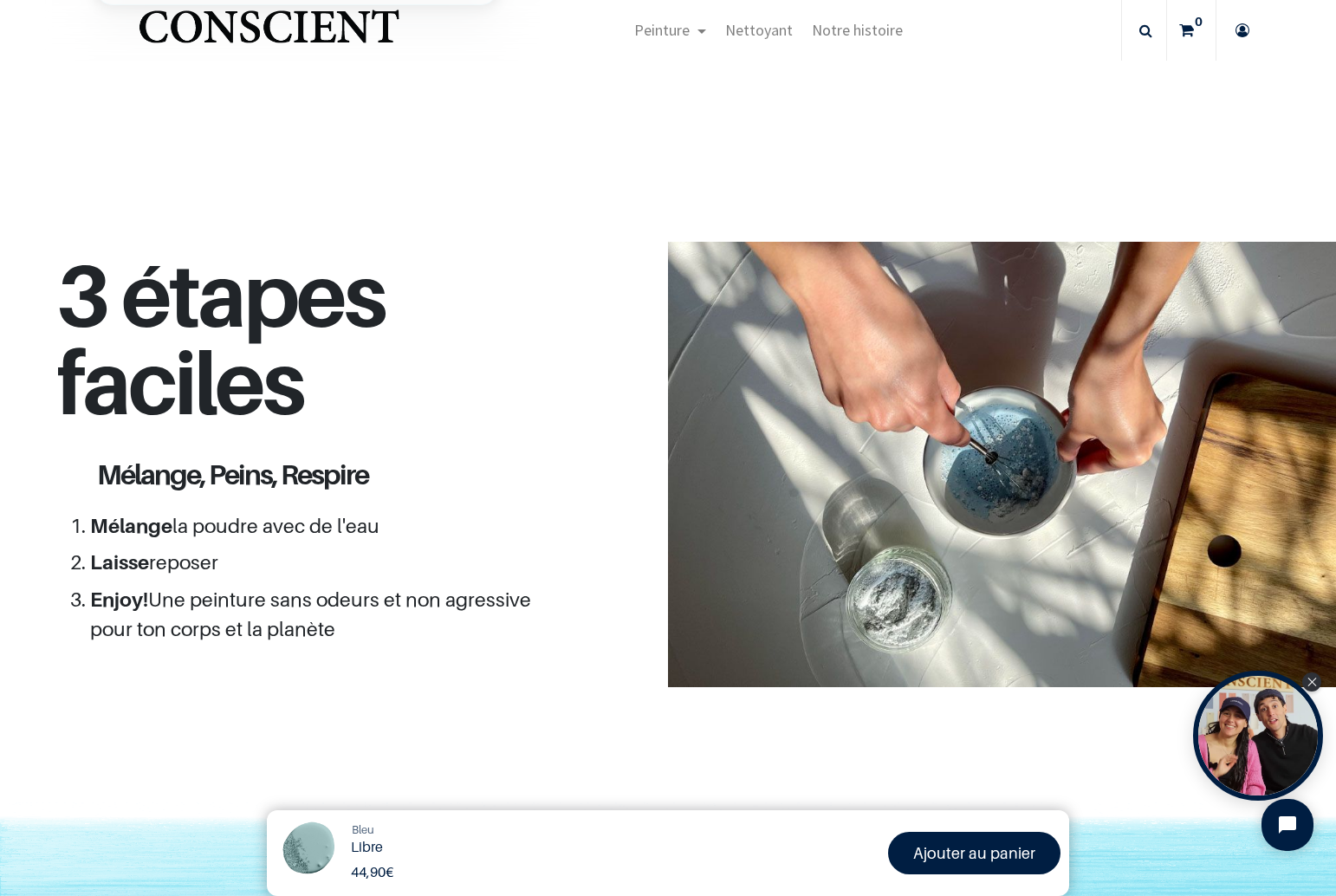
scroll to position [1207, 0]
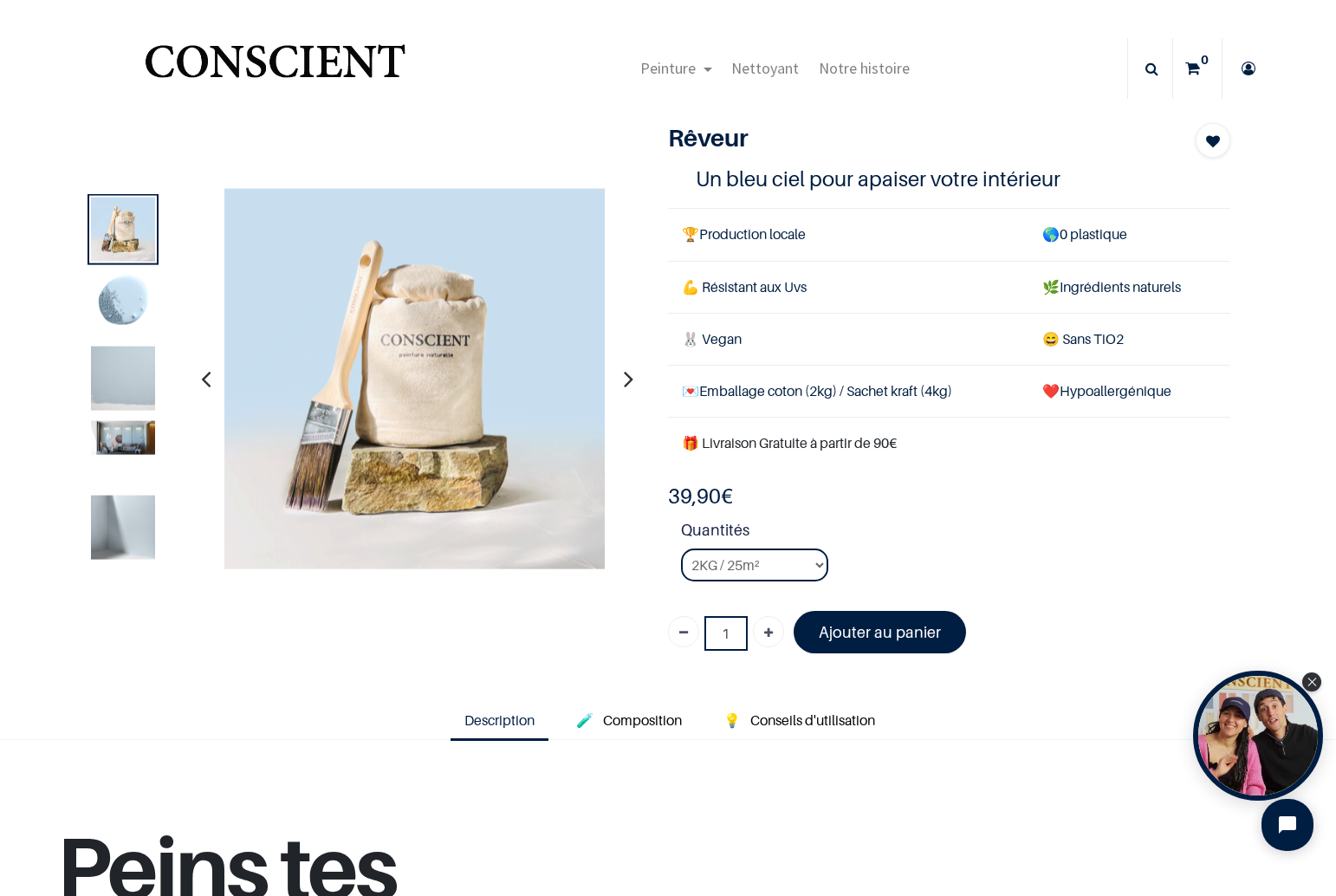
click at [120, 444] on img at bounding box center [123, 436] width 64 height 34
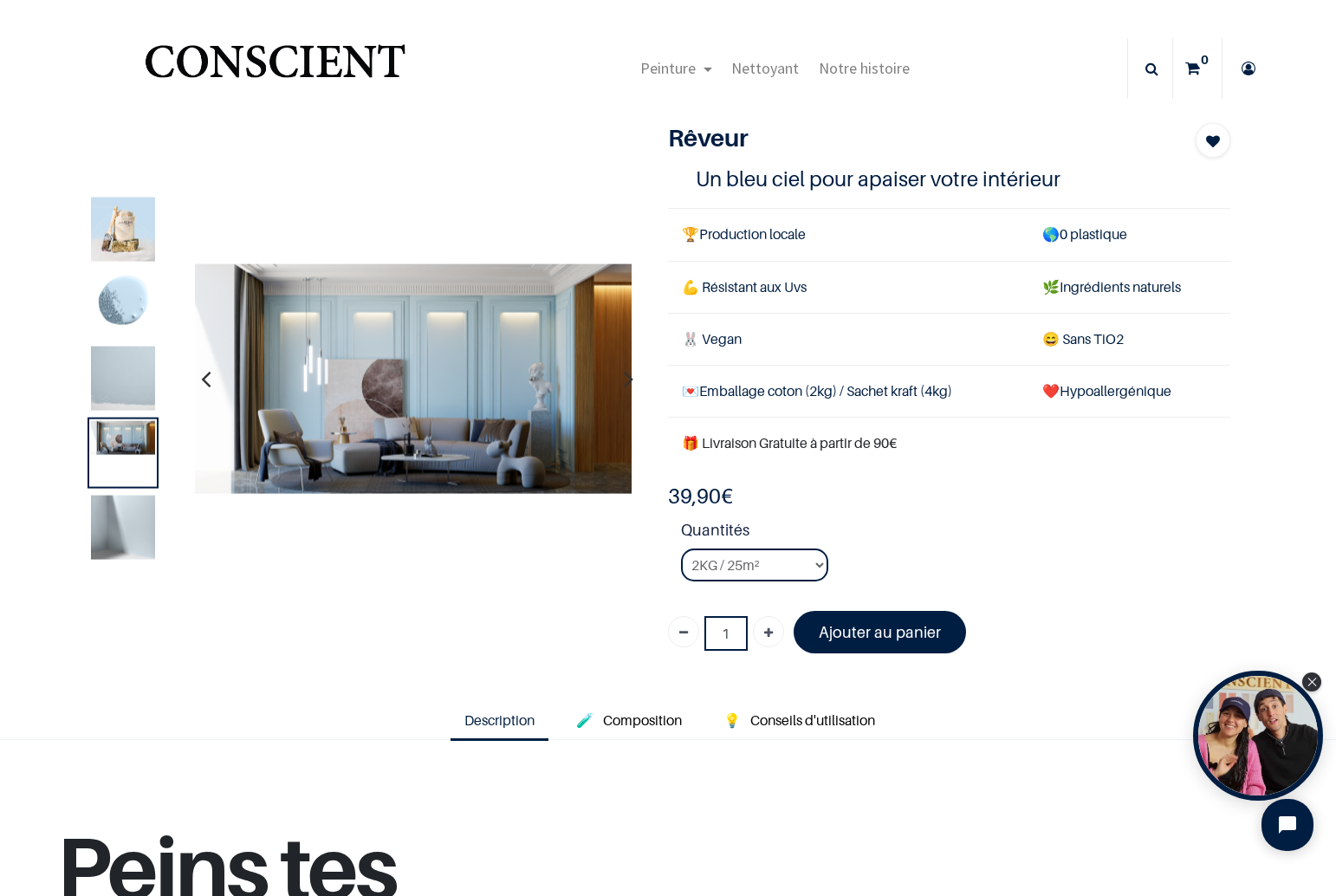
click at [111, 391] on img at bounding box center [123, 378] width 64 height 64
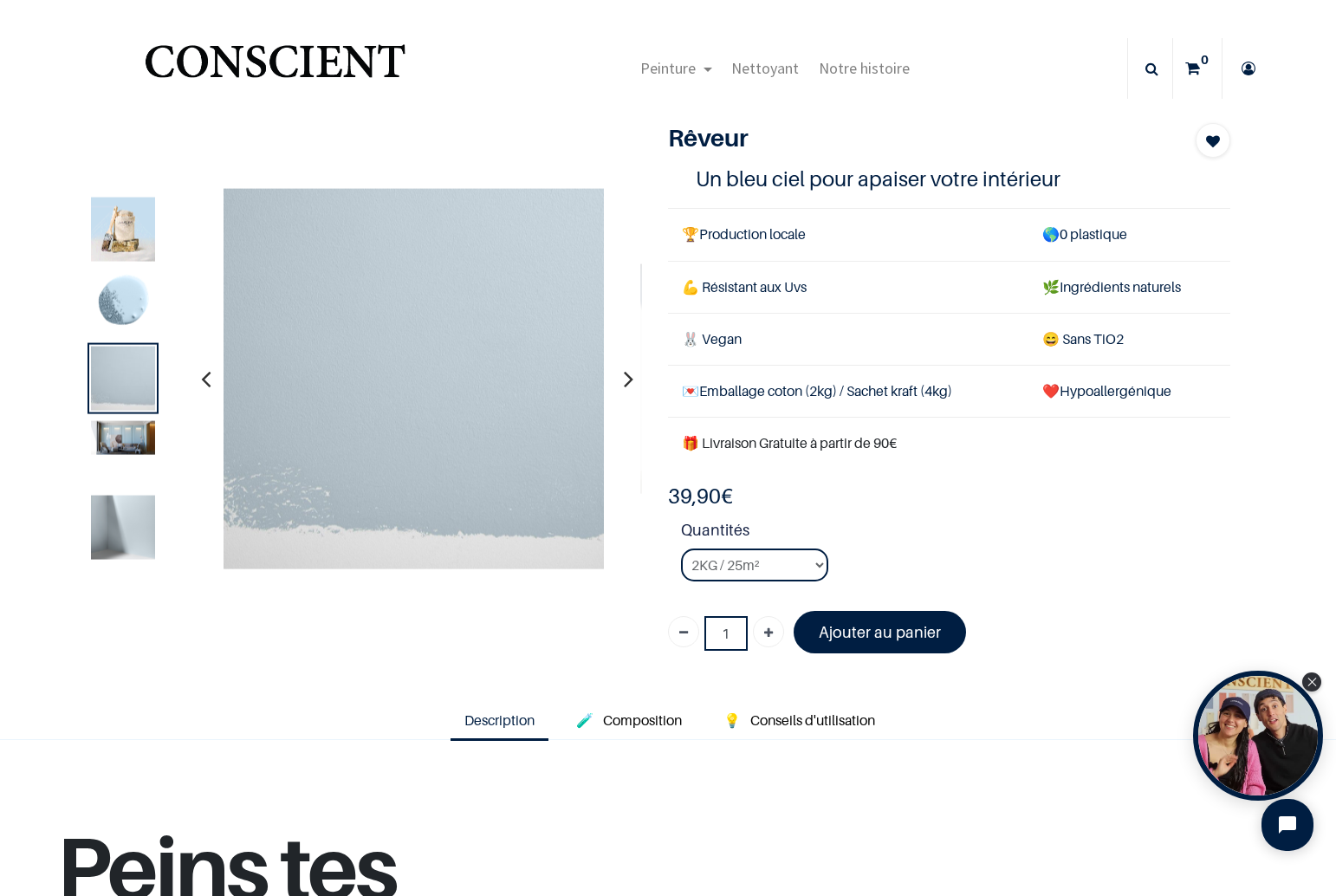
click at [106, 527] on img at bounding box center [123, 526] width 64 height 64
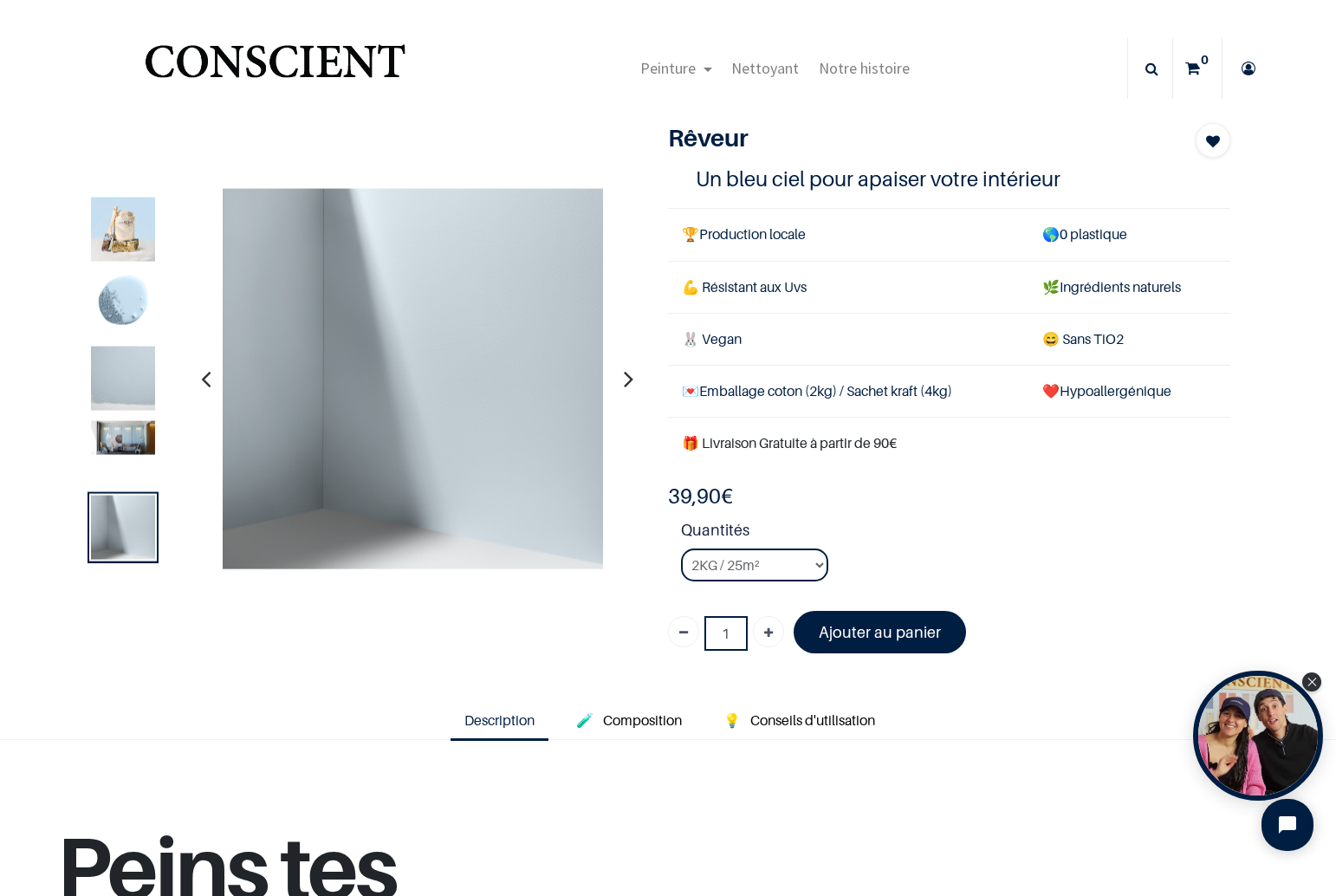
click at [121, 448] on img at bounding box center [123, 436] width 64 height 34
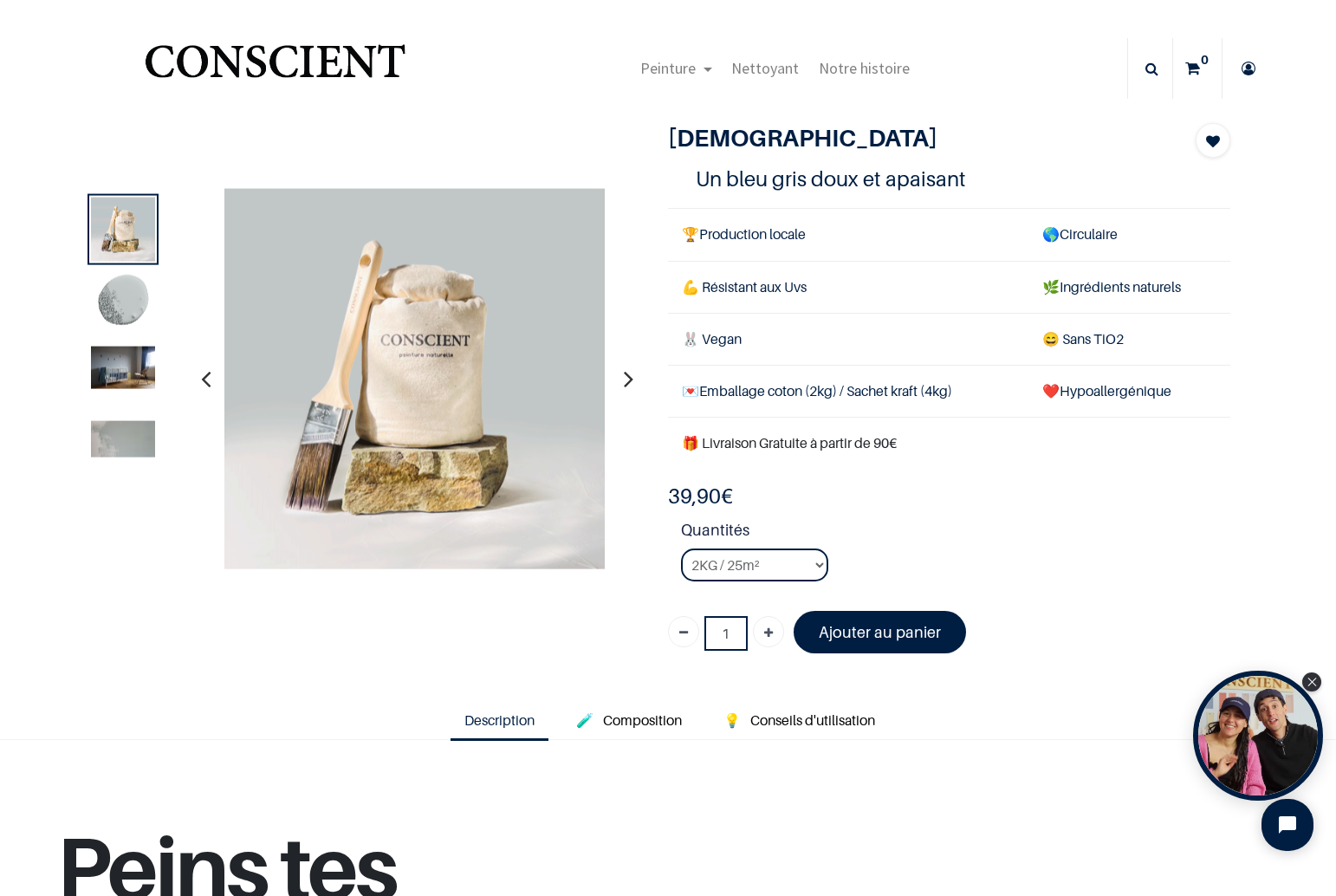
click at [107, 308] on img at bounding box center [123, 304] width 64 height 64
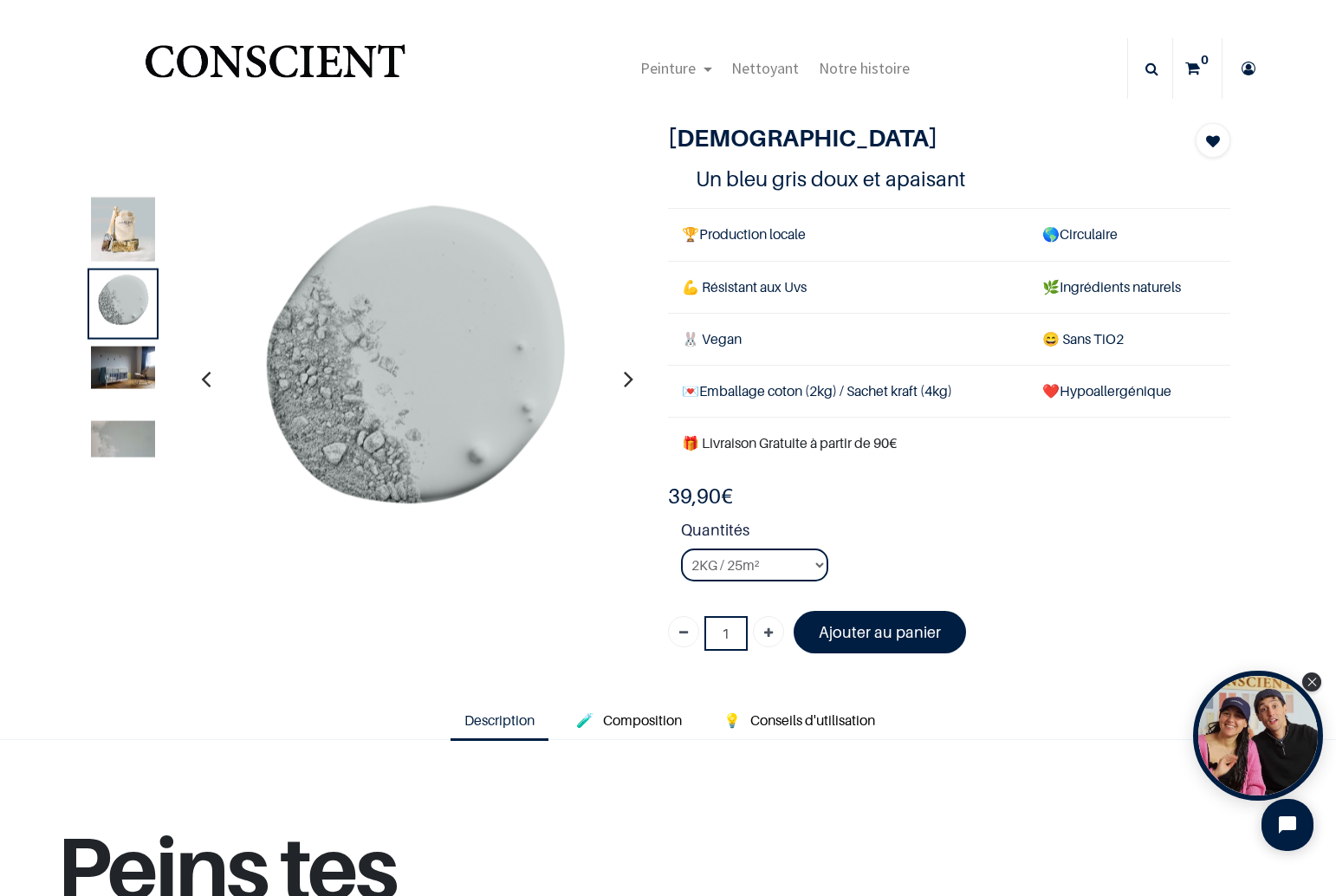
click at [117, 375] on img at bounding box center [123, 367] width 64 height 43
